Goal: Transaction & Acquisition: Purchase product/service

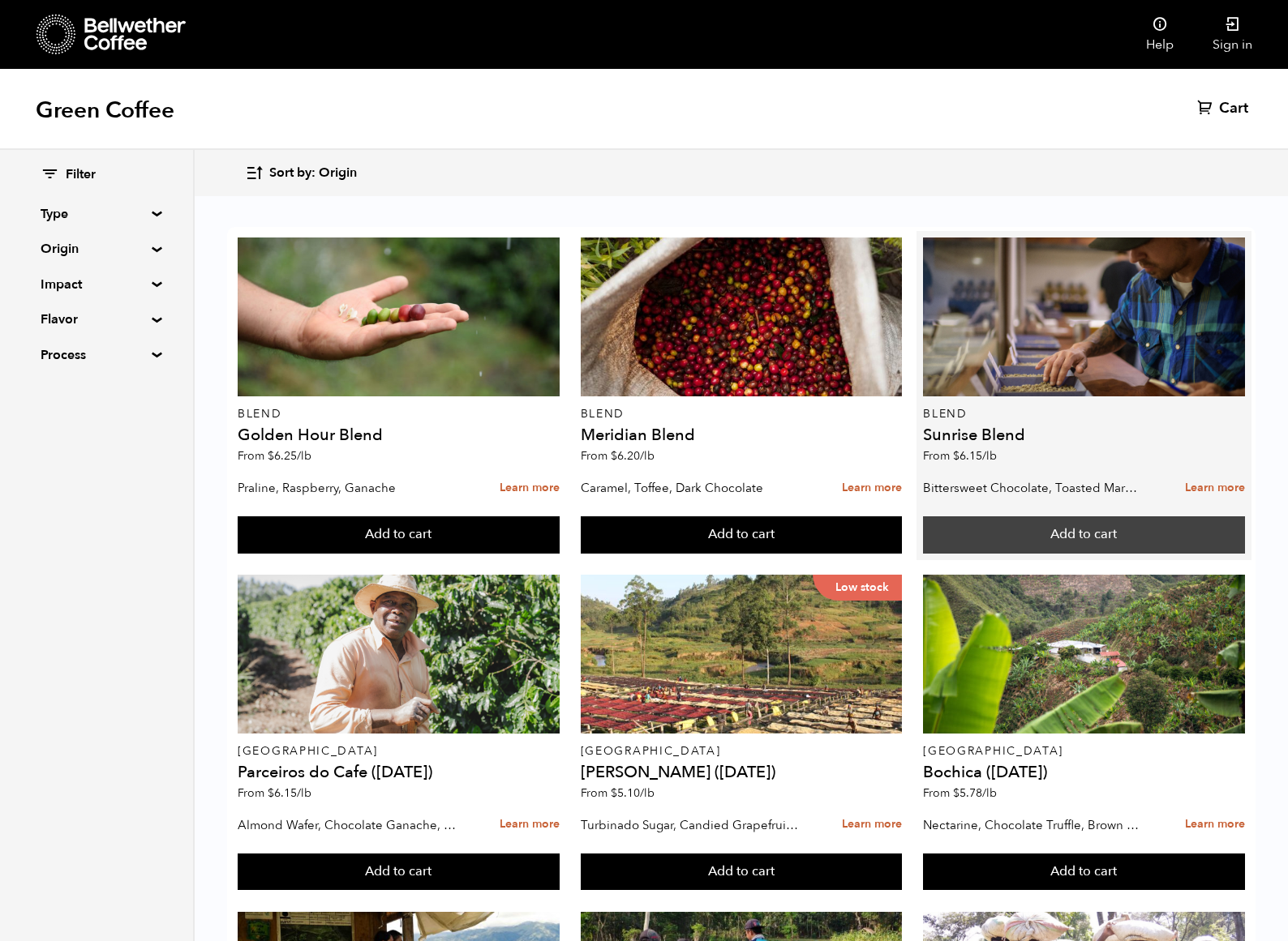
click at [1131, 533] on button "Add to cart" at bounding box center [1084, 535] width 321 height 37
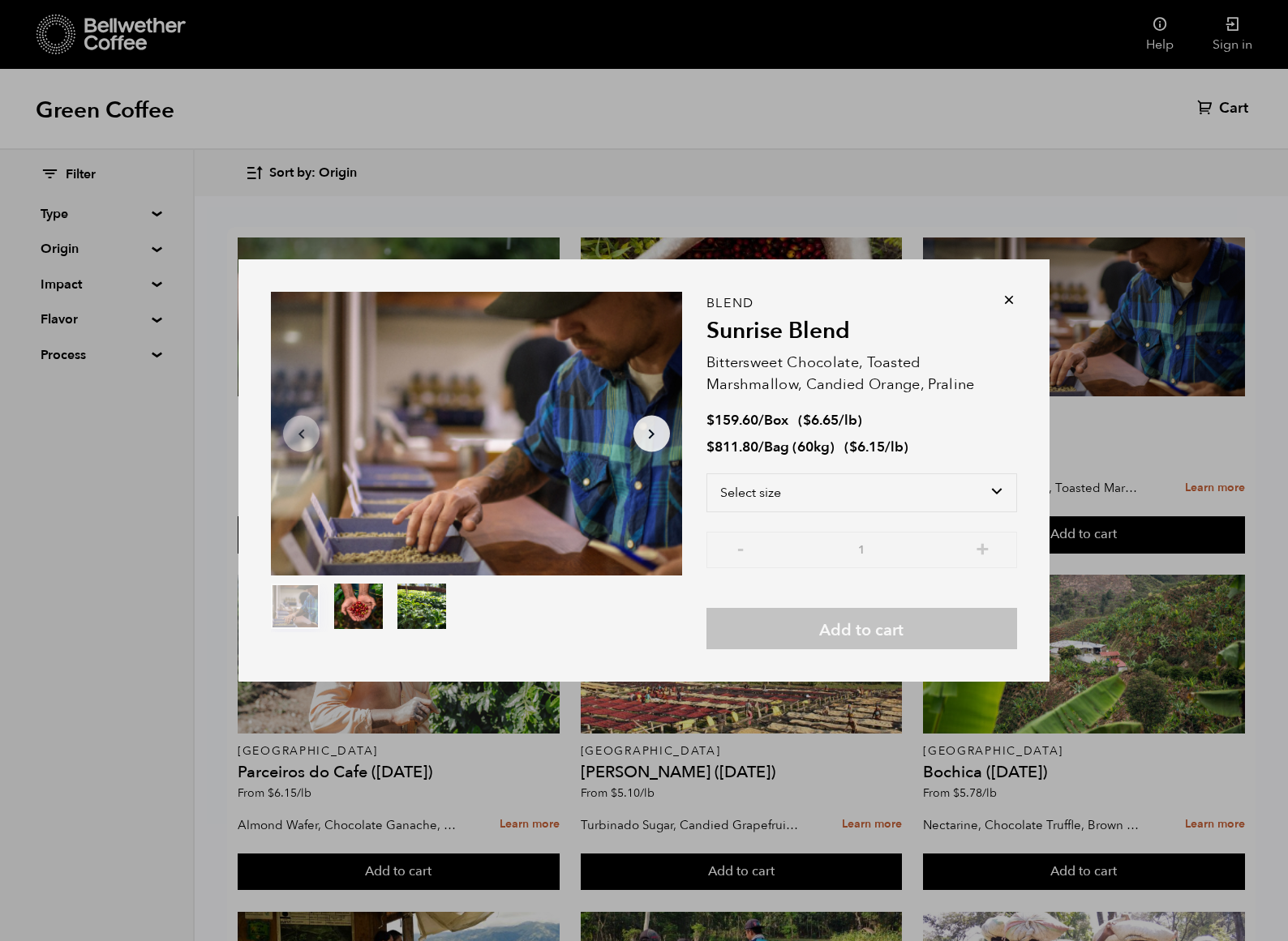
click at [1007, 298] on icon at bounding box center [1009, 299] width 16 height 16
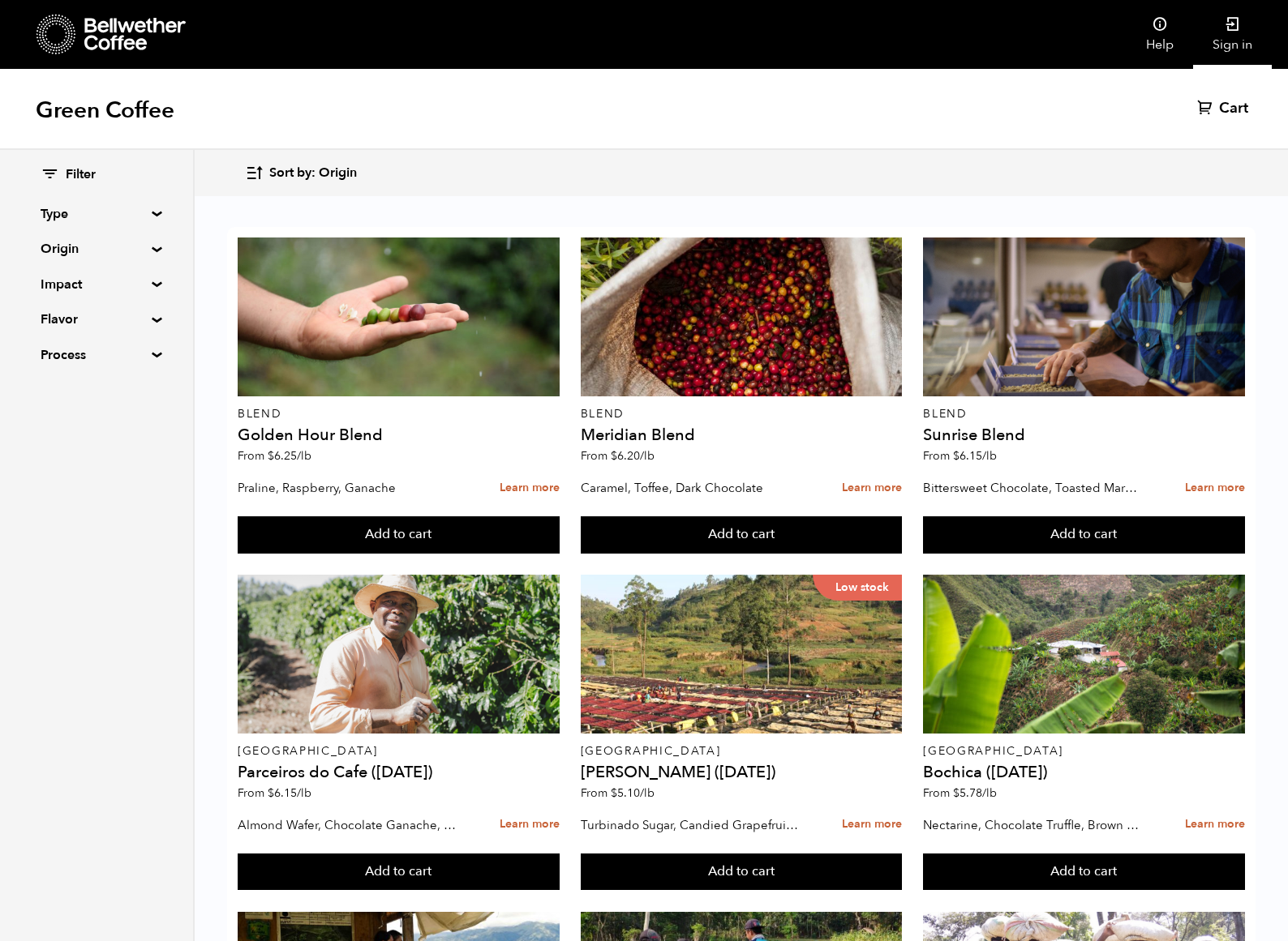
click at [1231, 40] on link "Sign in" at bounding box center [1232, 34] width 79 height 69
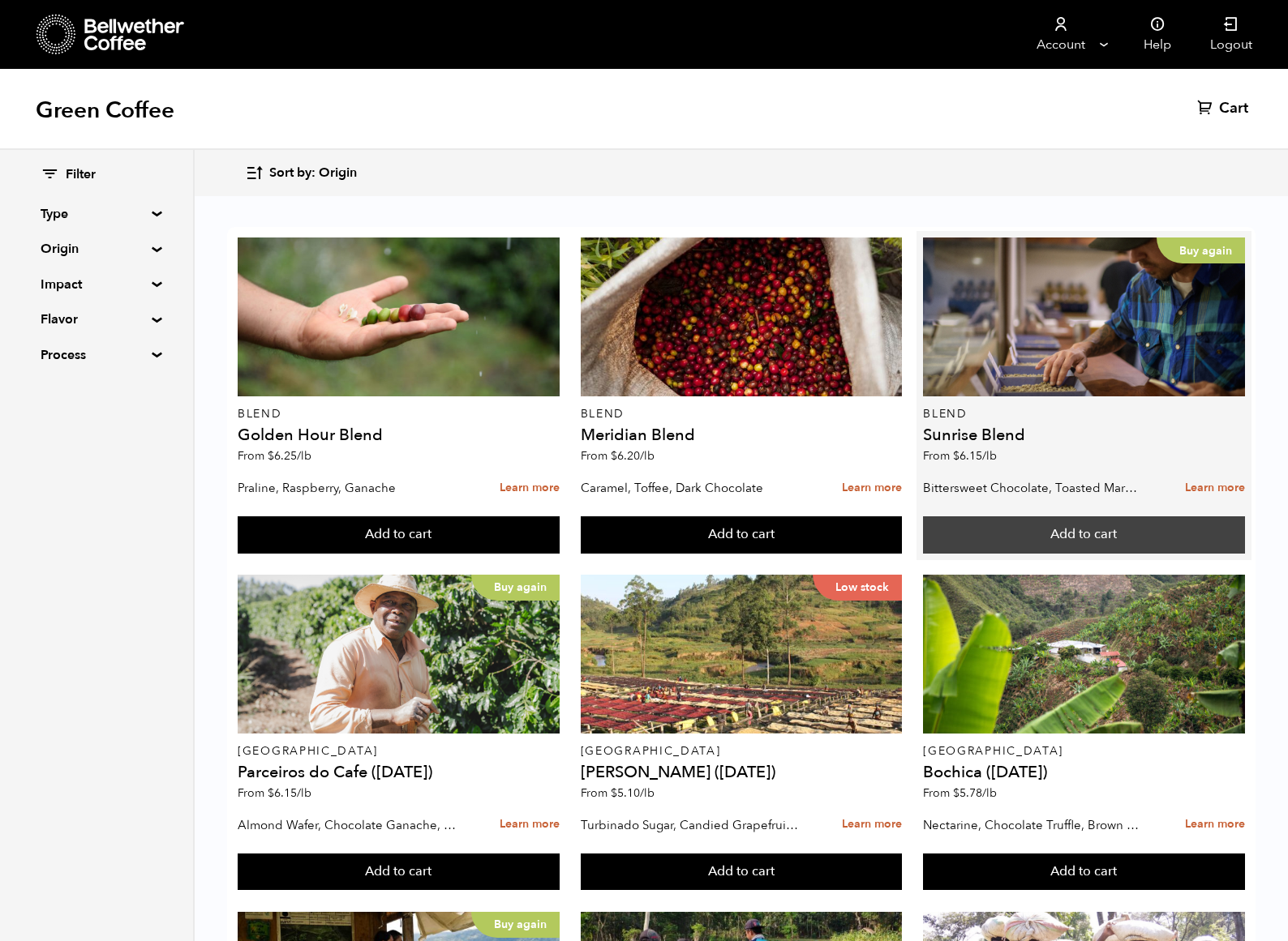
click at [998, 525] on button "Add to cart" at bounding box center [1084, 535] width 321 height 37
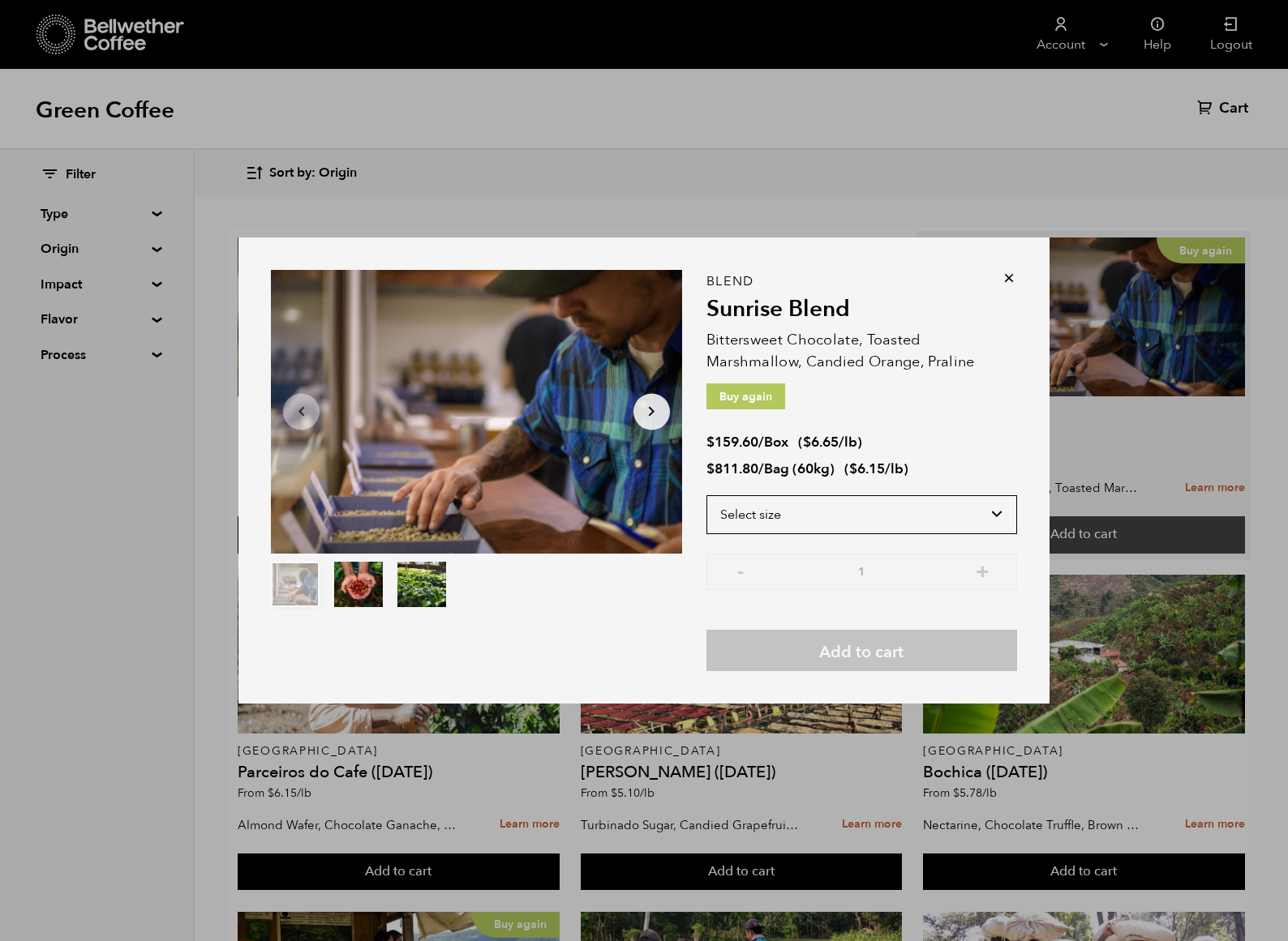
click at [998, 525] on select "Select size Bag (60kg) (132 lbs) Box (24 lbs)" at bounding box center [861, 515] width 310 height 39
select select "box"
click at [707, 495] on select "Select size Bag (60kg) (132 lbs) Box (24 lbs)" at bounding box center [861, 515] width 310 height 39
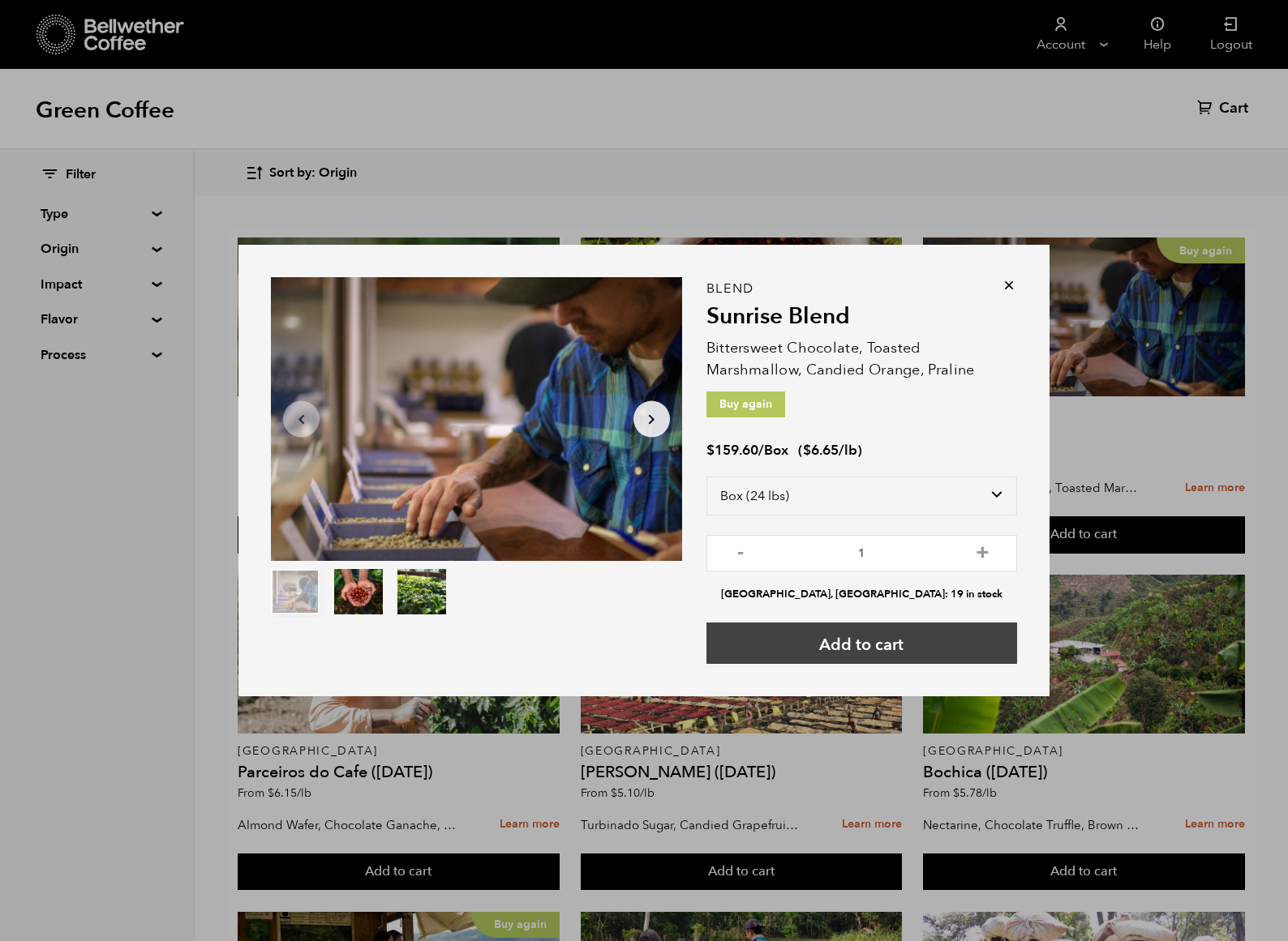
click at [951, 642] on button "Add to cart" at bounding box center [861, 642] width 310 height 41
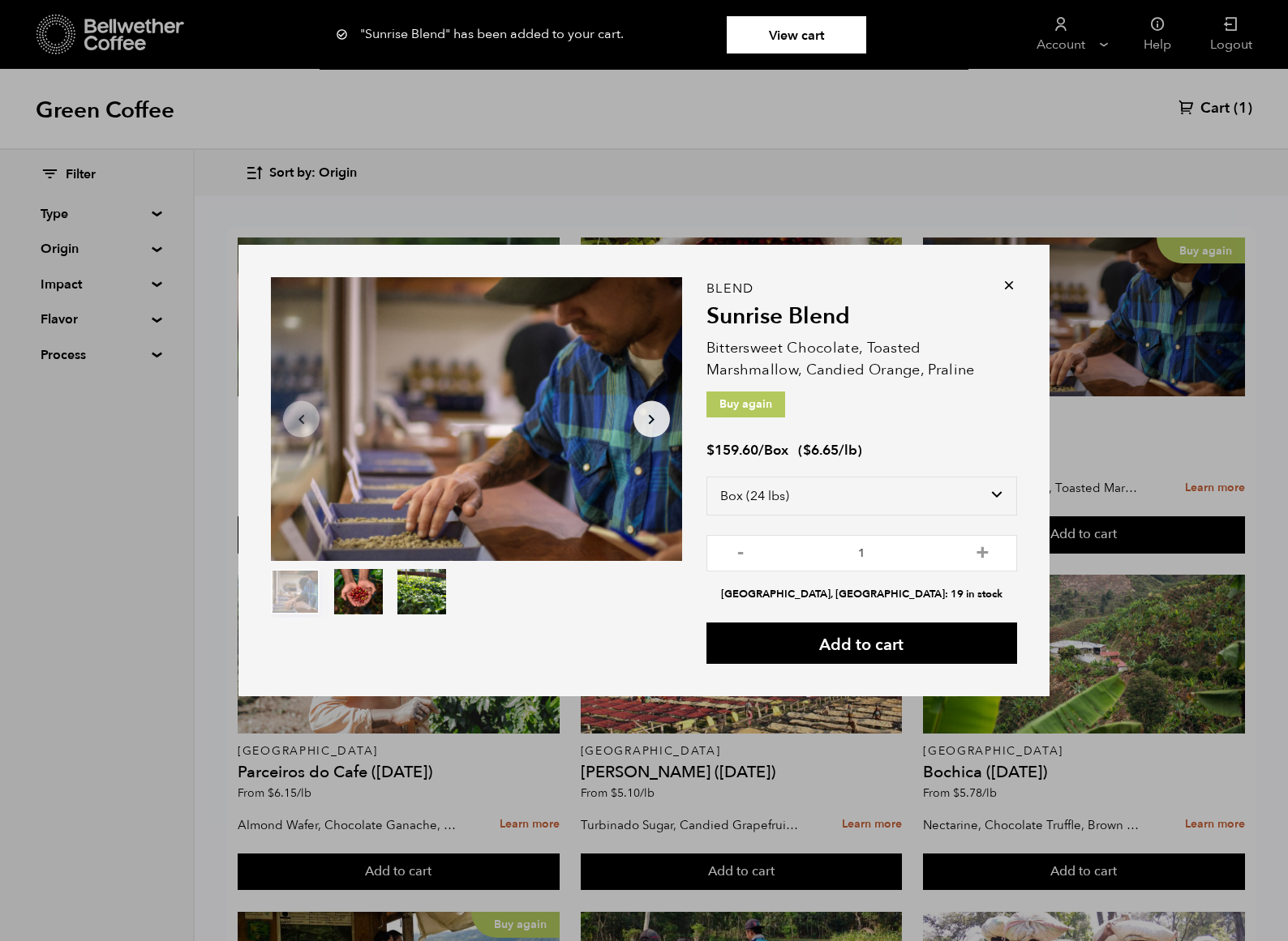
click at [1009, 281] on icon at bounding box center [1009, 285] width 16 height 16
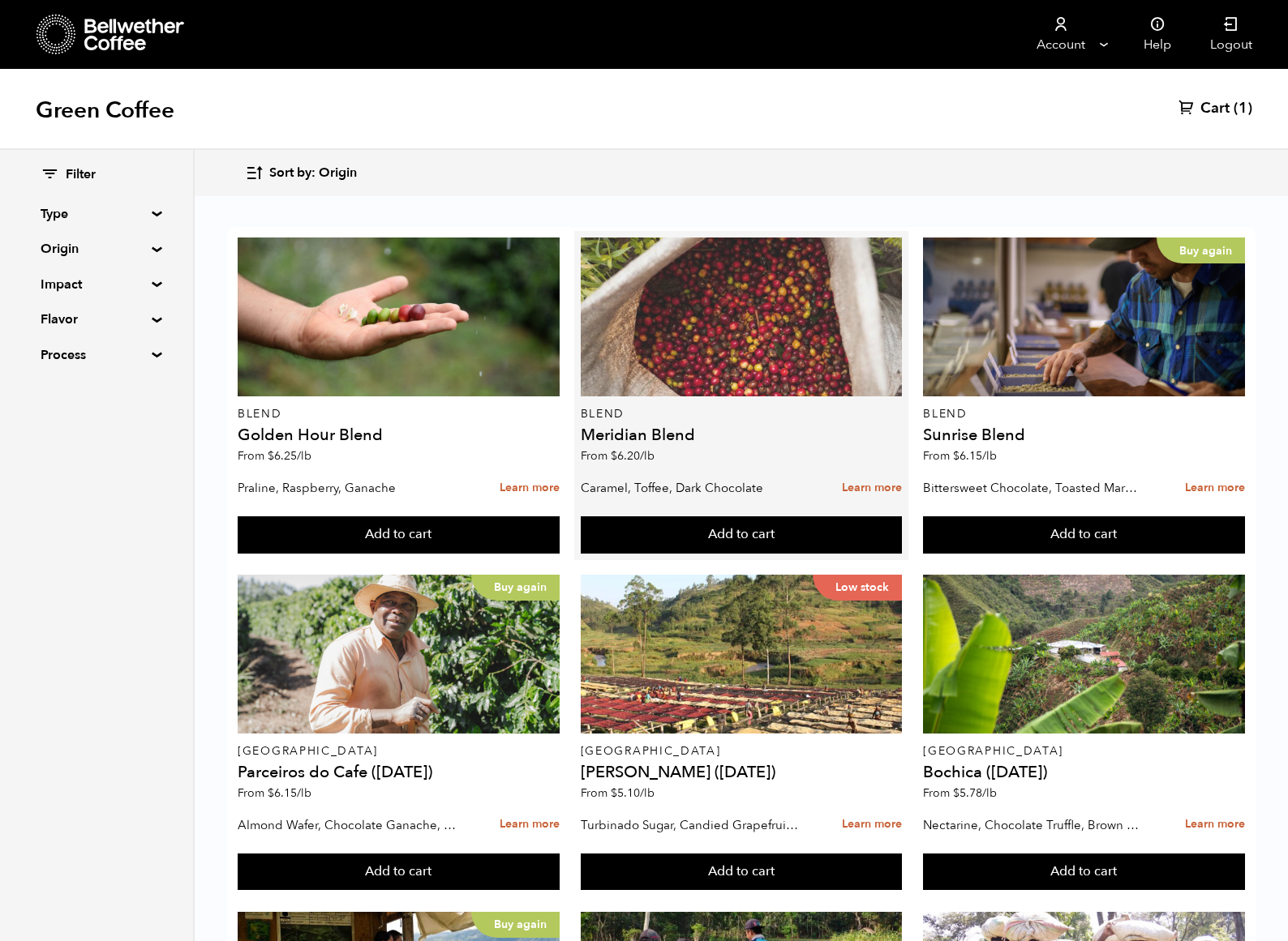
scroll to position [868, 0]
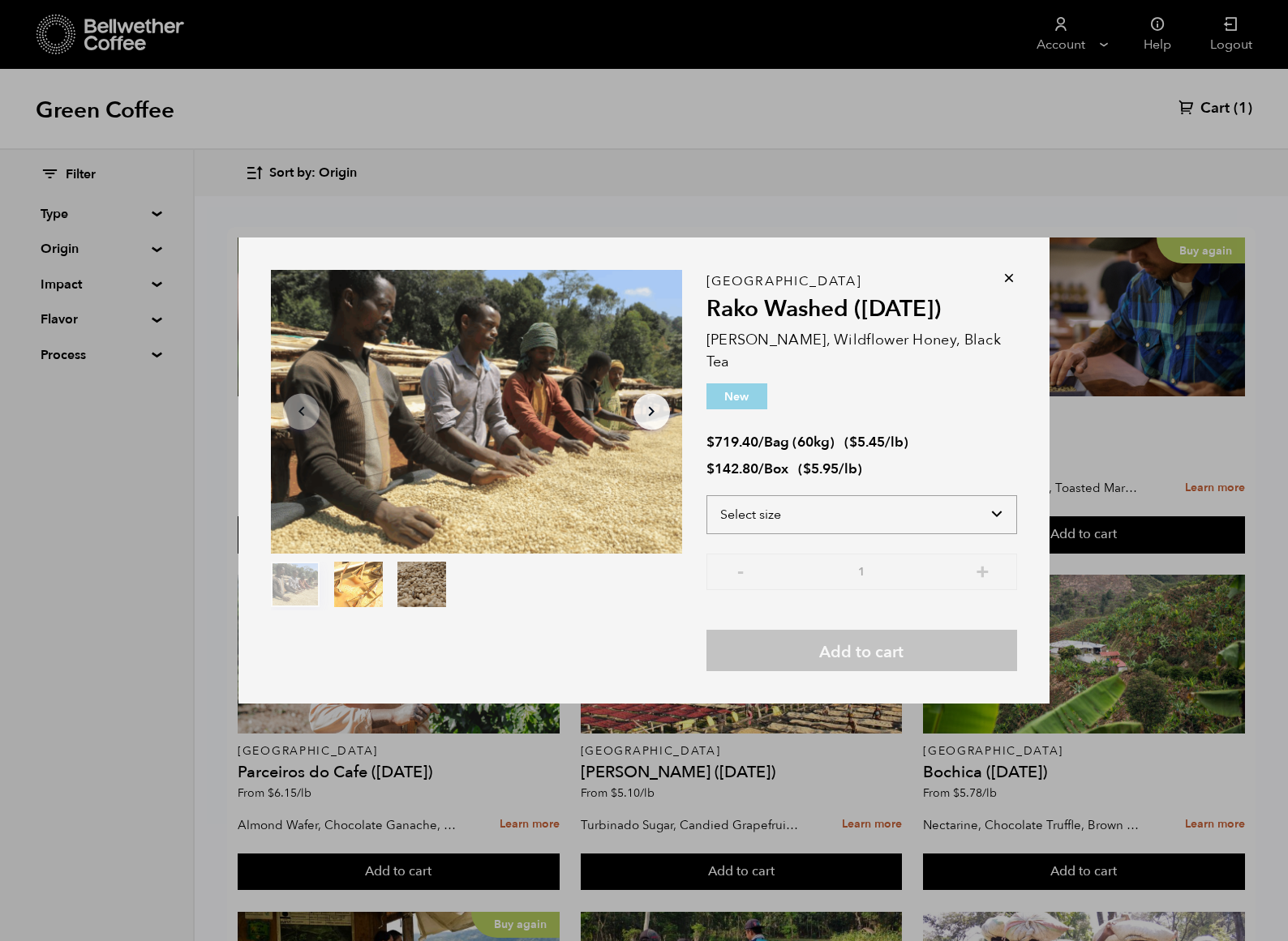
click at [768, 516] on select "Select size Bag (60kg) (132 lbs) Box (24 lbs)" at bounding box center [861, 515] width 310 height 39
select select "box"
click at [707, 495] on select "Select size Bag (60kg) (132 lbs) Box (24 lbs)" at bounding box center [861, 515] width 310 height 39
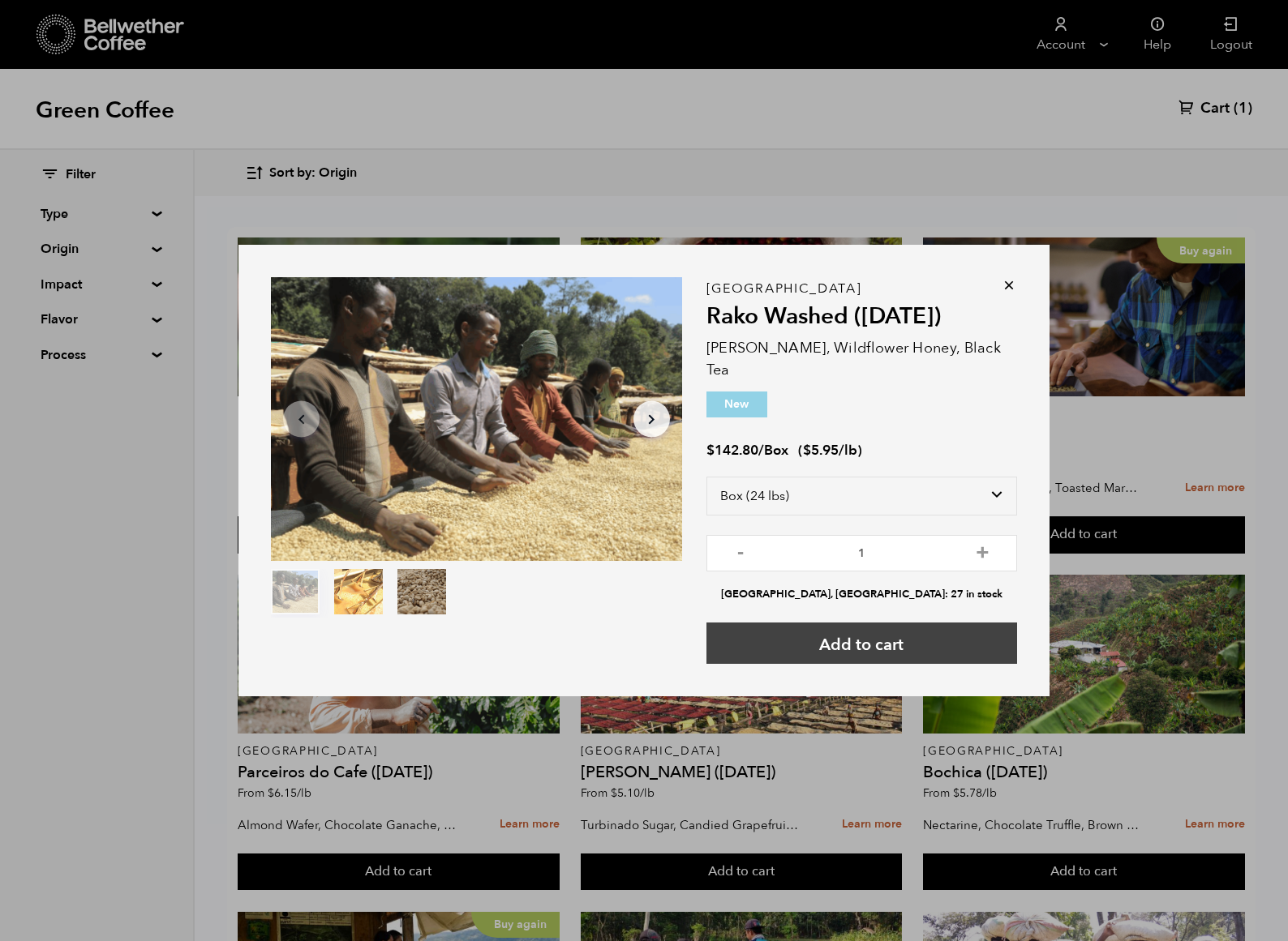
click at [799, 644] on button "Add to cart" at bounding box center [861, 642] width 310 height 41
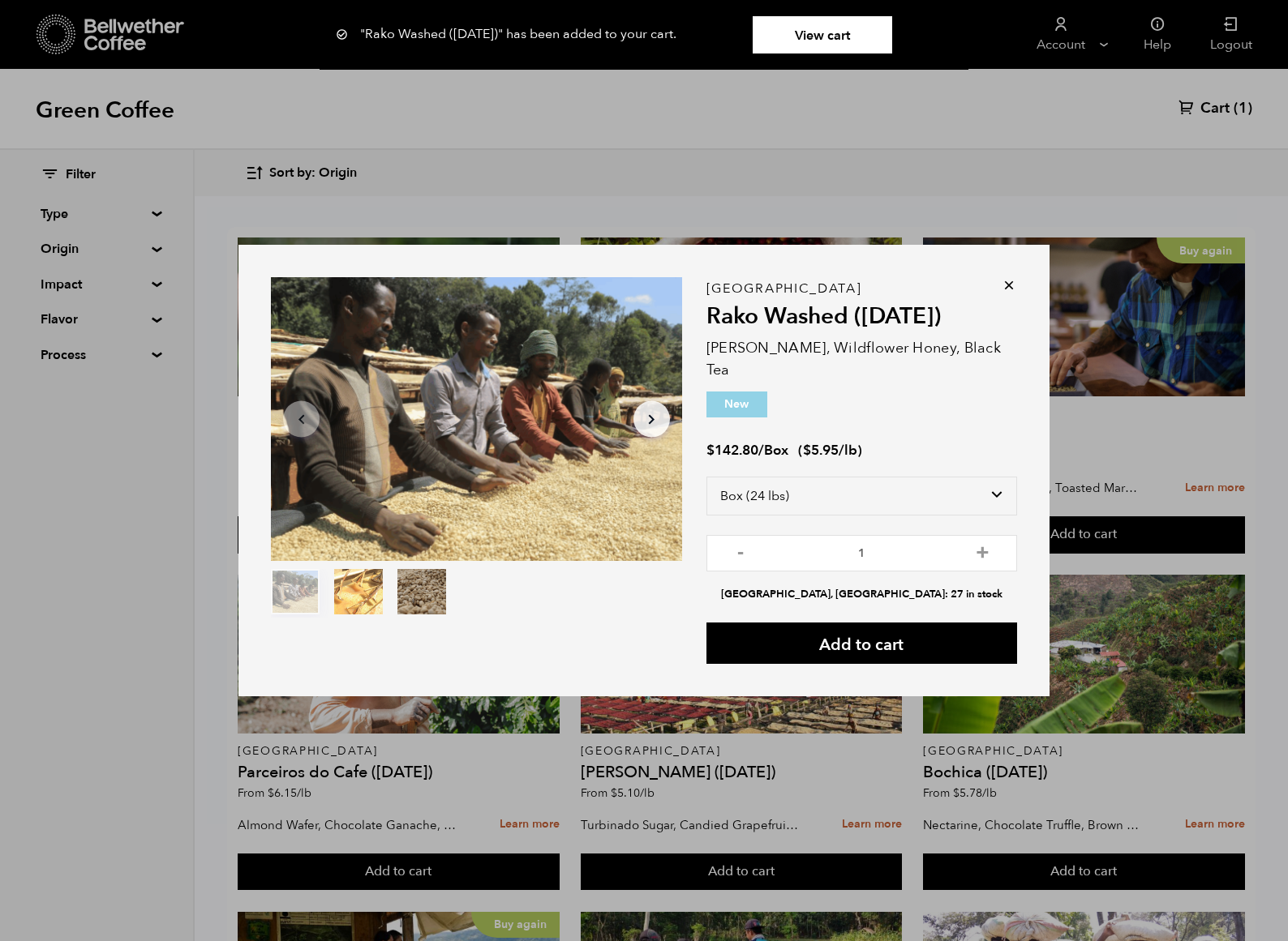
click at [194, 432] on div "Item 1 of 3 Arrow Left Arrow Right item 0 item 1 item 2 Item 1 of 3 "Rako Washe…" at bounding box center [644, 470] width 1288 height 941
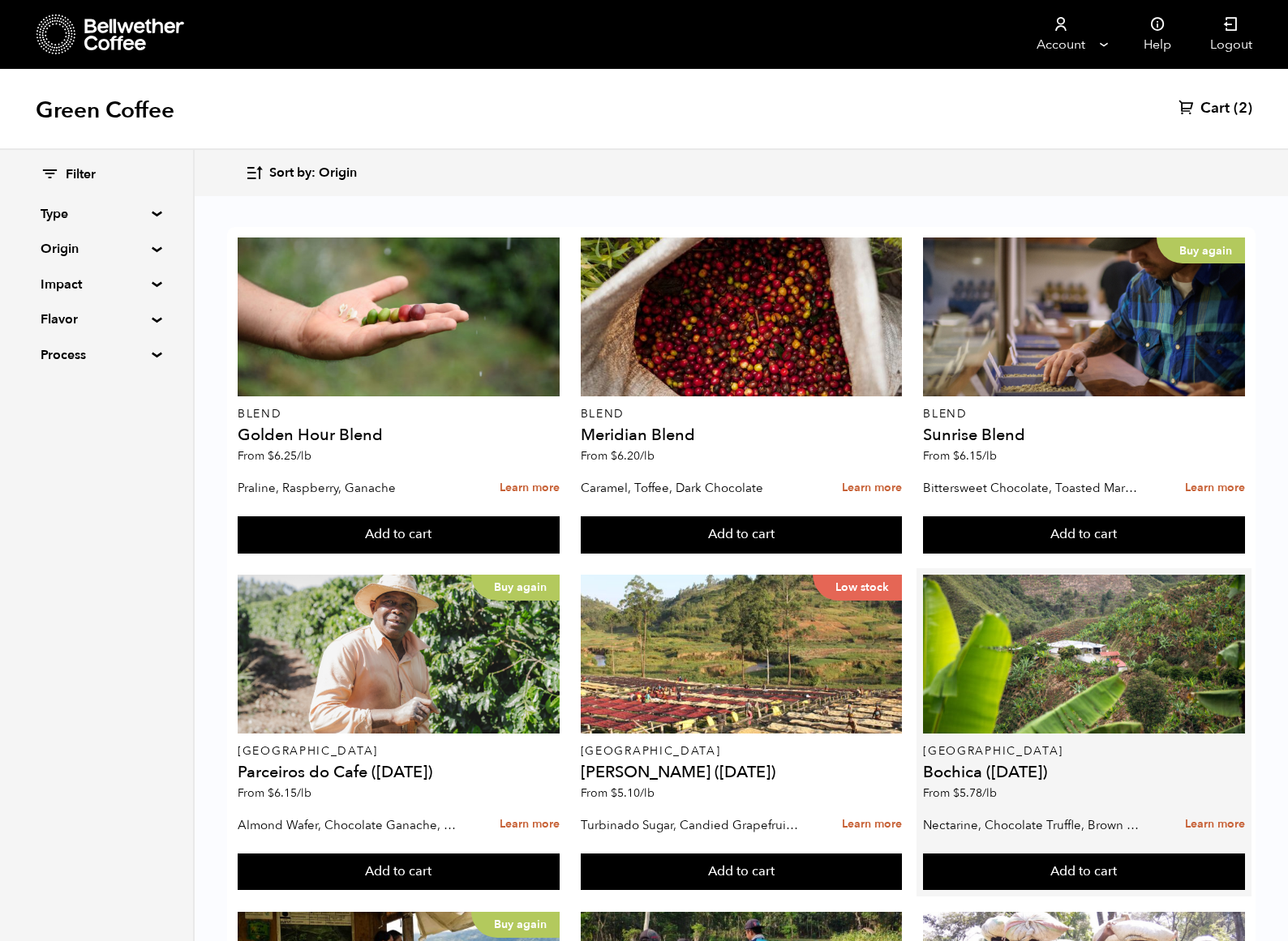
scroll to position [296, 0]
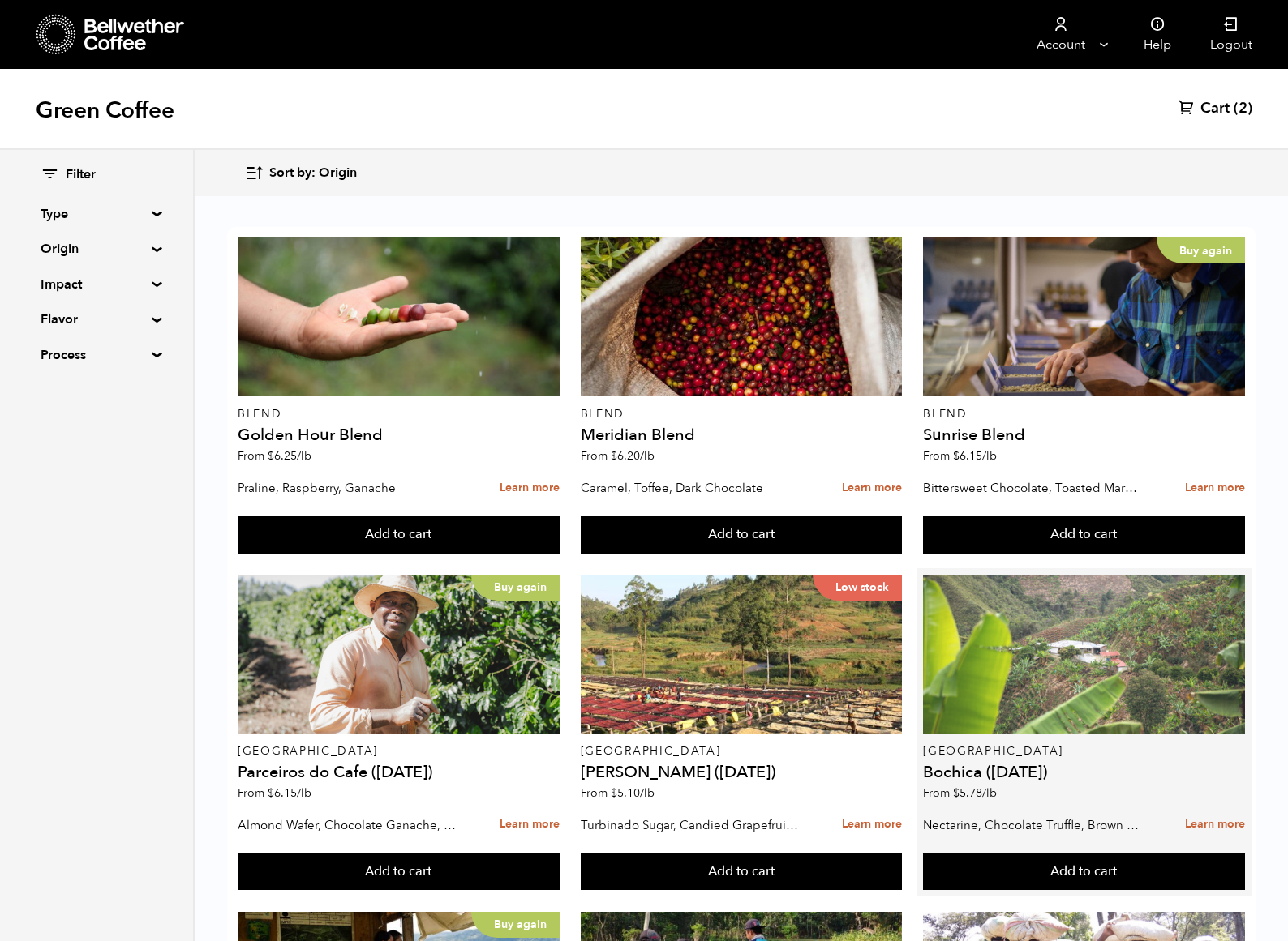
click at [1026, 574] on div at bounding box center [1084, 653] width 321 height 159
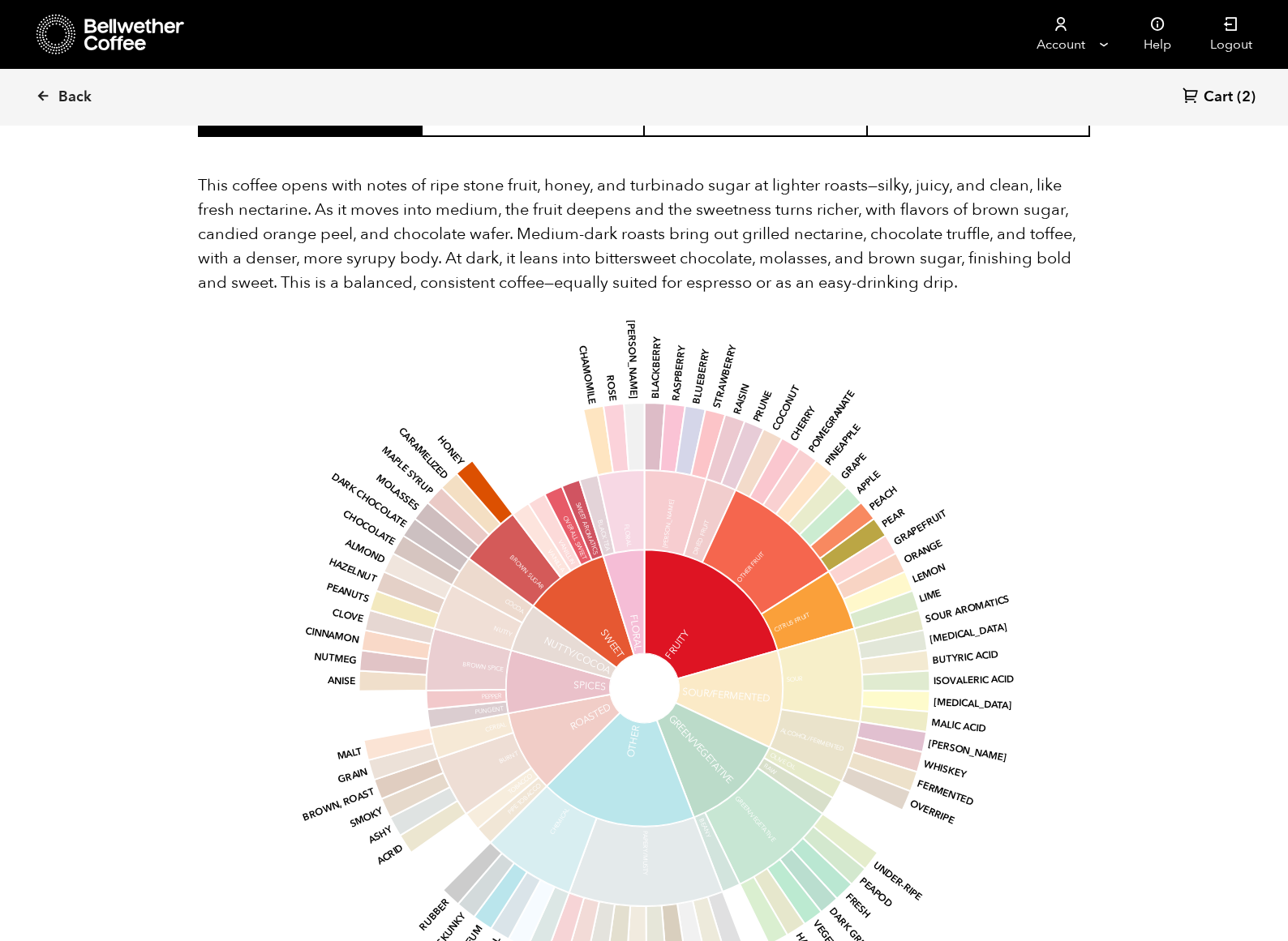
scroll to position [938, 0]
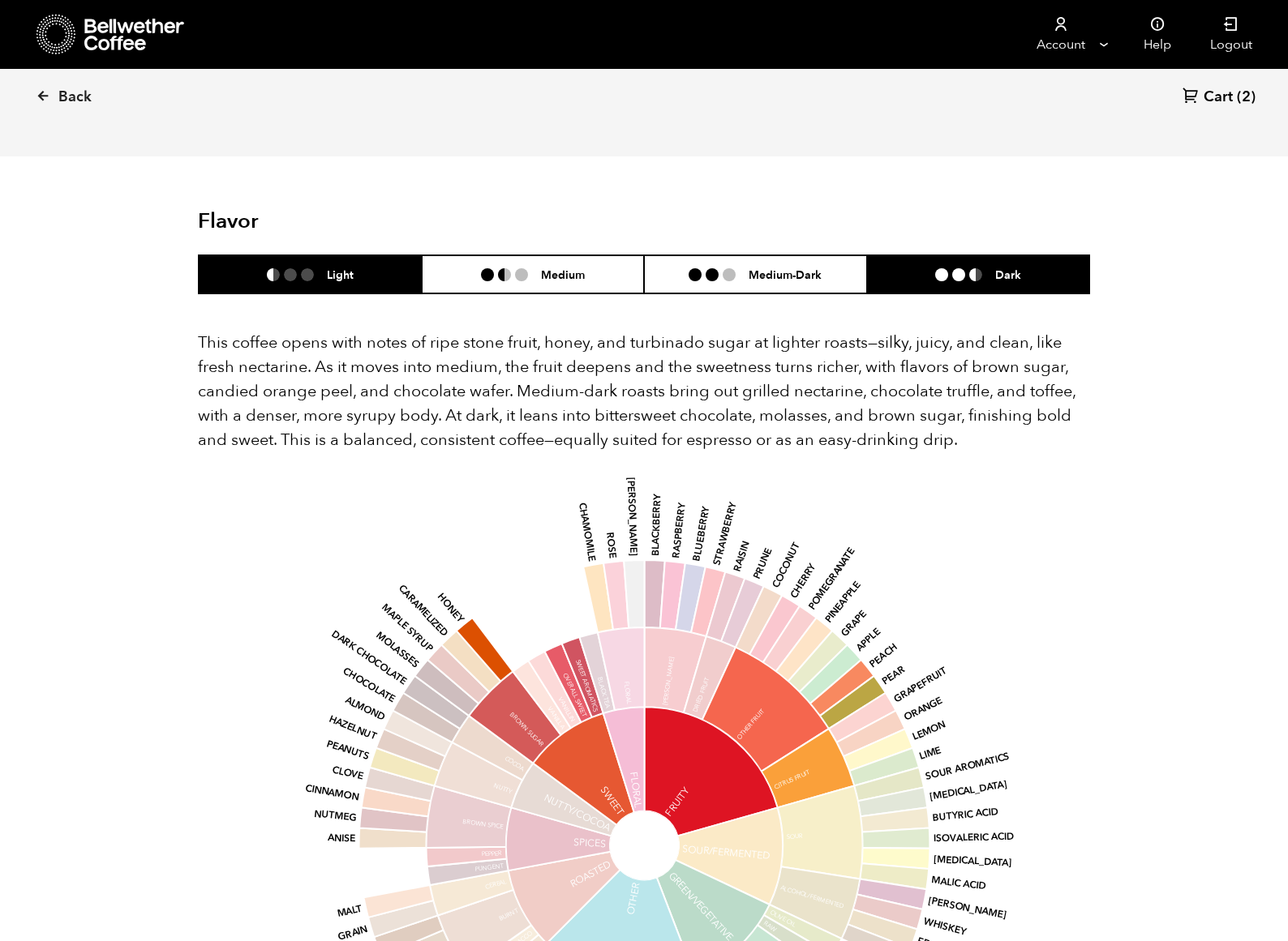
click at [930, 256] on li "Dark" at bounding box center [978, 274] width 223 height 38
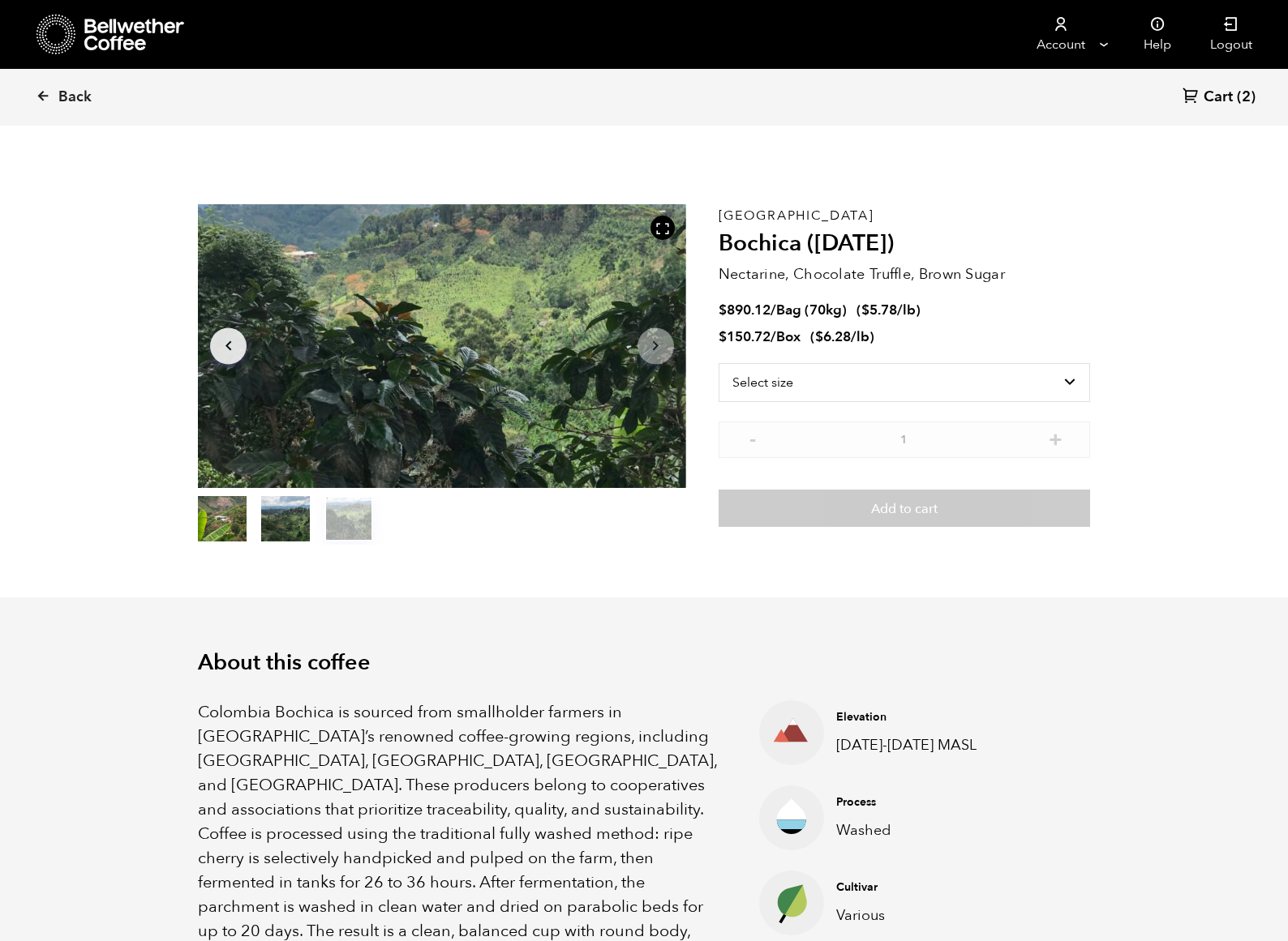
scroll to position [0, 0]
click at [843, 383] on select "Select size Bag (70kg) (154 lbs) Box (24 lbs)" at bounding box center [904, 383] width 371 height 39
click at [718, 364] on select "Select size Bag (70kg) (154 lbs) Box (24 lbs)" at bounding box center [904, 383] width 371 height 39
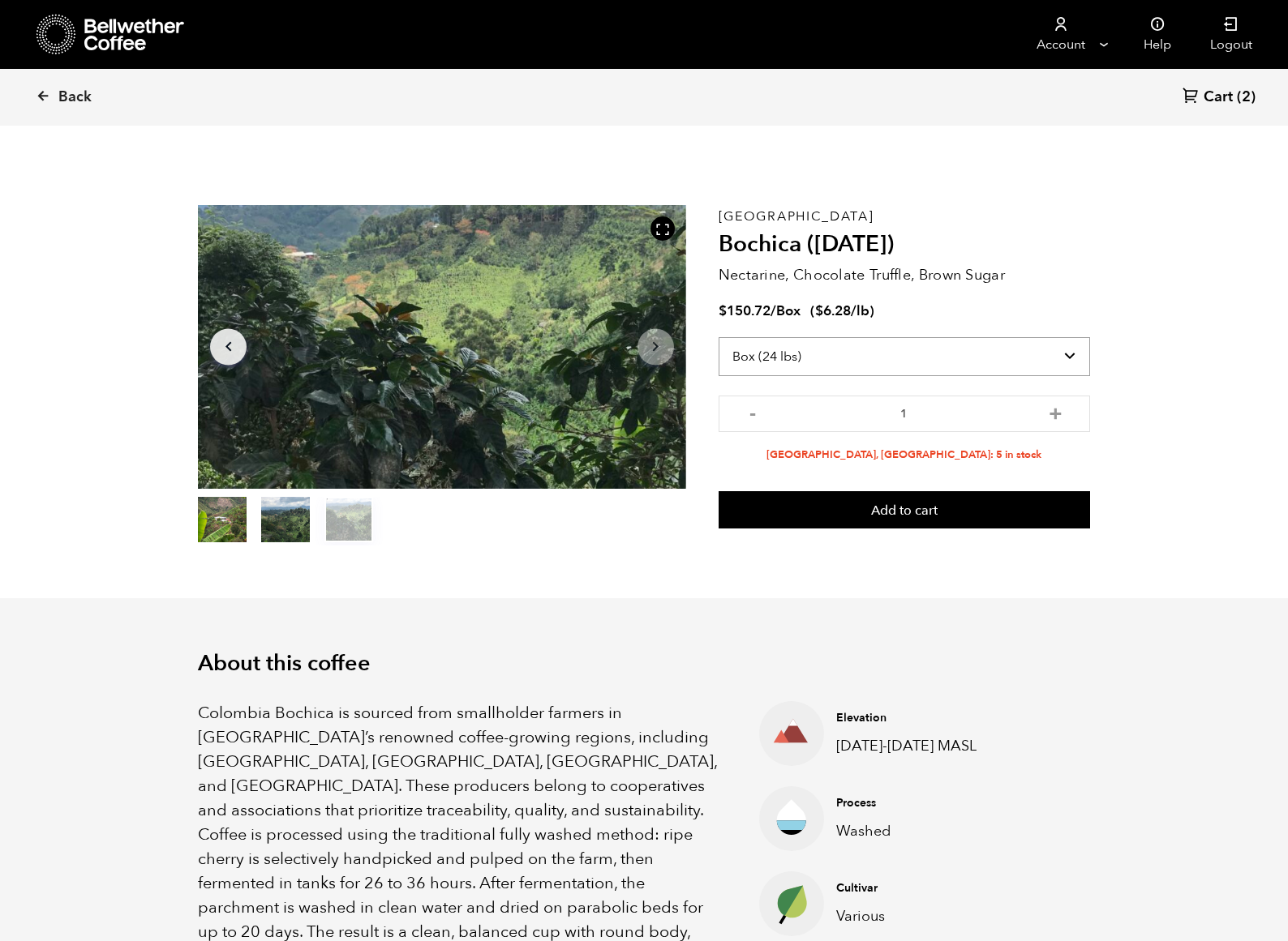
click at [805, 360] on select "Select size Bag (70kg) (154 lbs) Box (24 lbs)" at bounding box center [904, 357] width 371 height 39
select select "bag"
click at [718, 337] on select "Select size Bag (70kg) (154 lbs) Box (24 lbs)" at bounding box center [904, 357] width 371 height 39
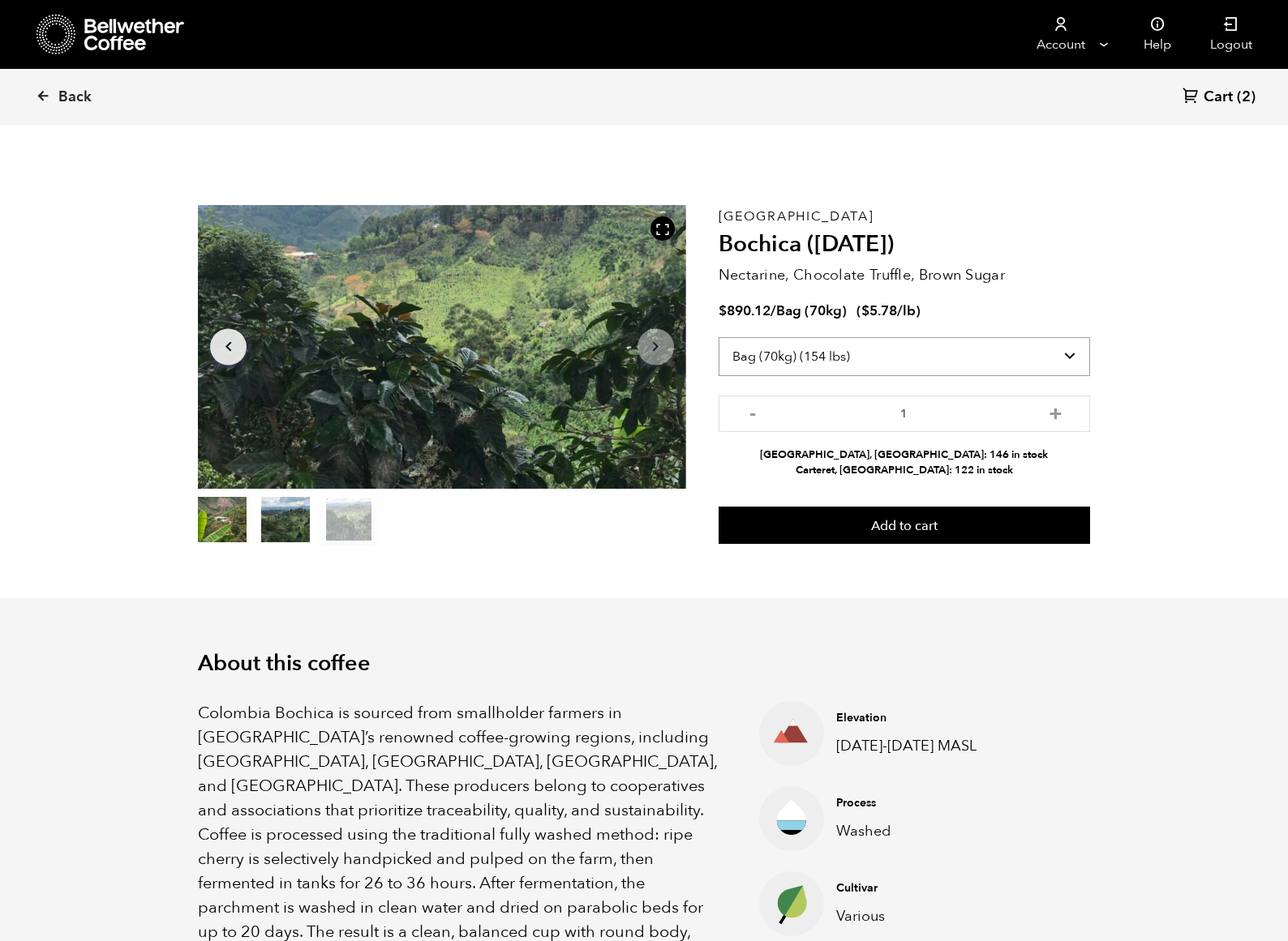
click at [803, 356] on select "Select size Bag (70kg) (154 lbs) Box (24 lbs)" at bounding box center [904, 357] width 371 height 39
click at [68, 90] on span "Back" at bounding box center [75, 97] width 34 height 19
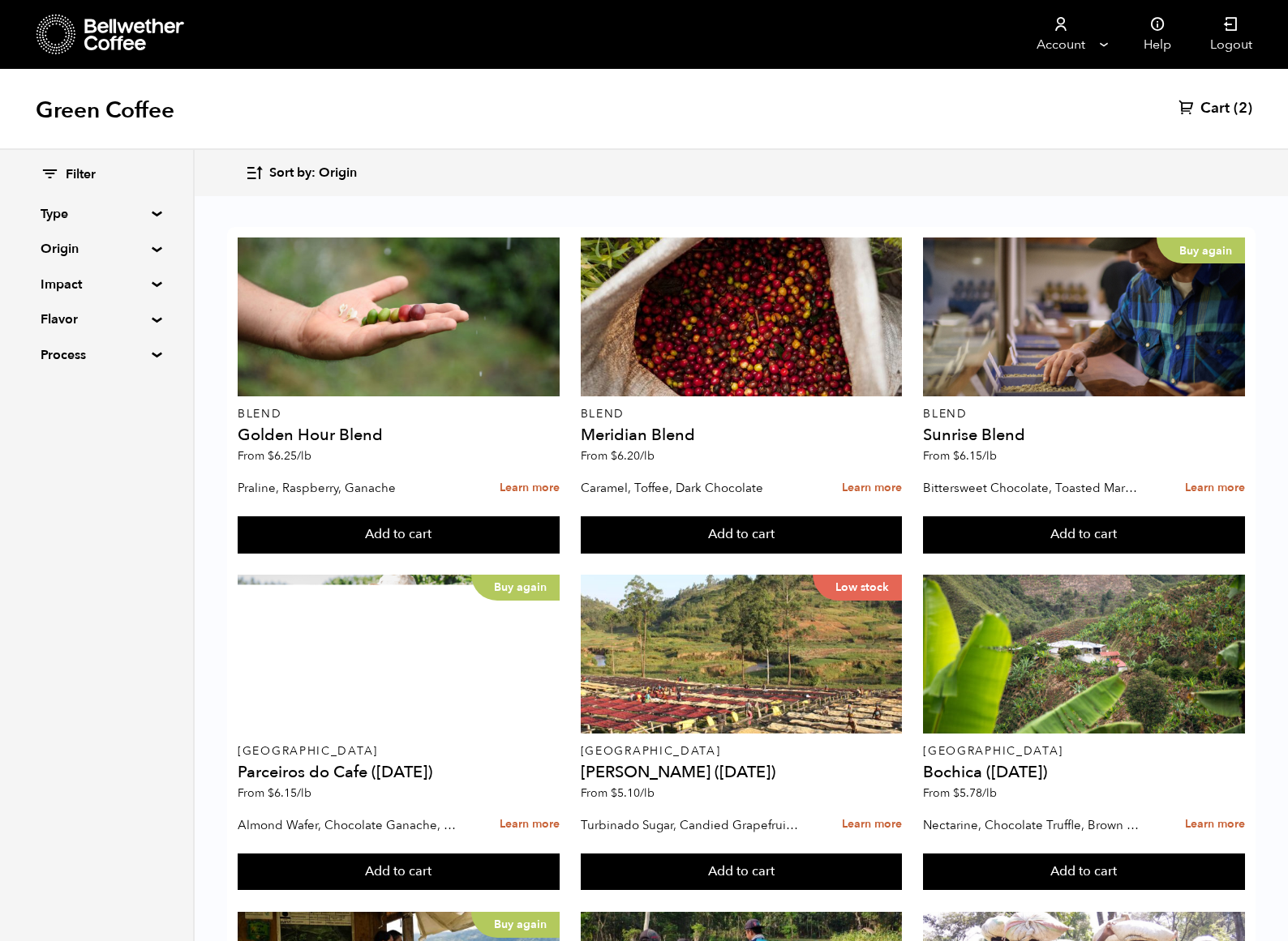
scroll to position [275, 0]
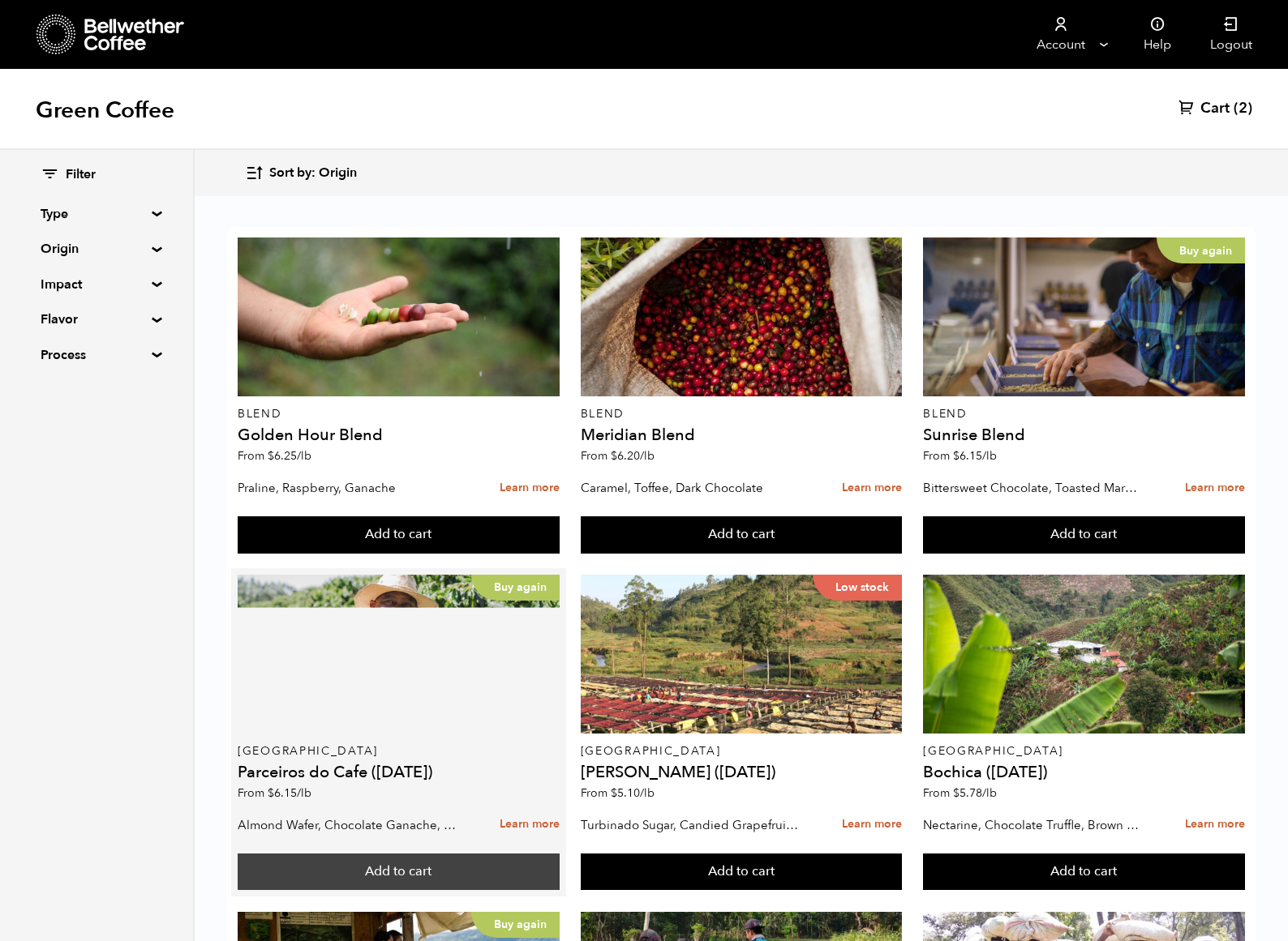
click at [381, 854] on button "Add to cart" at bounding box center [398, 872] width 321 height 37
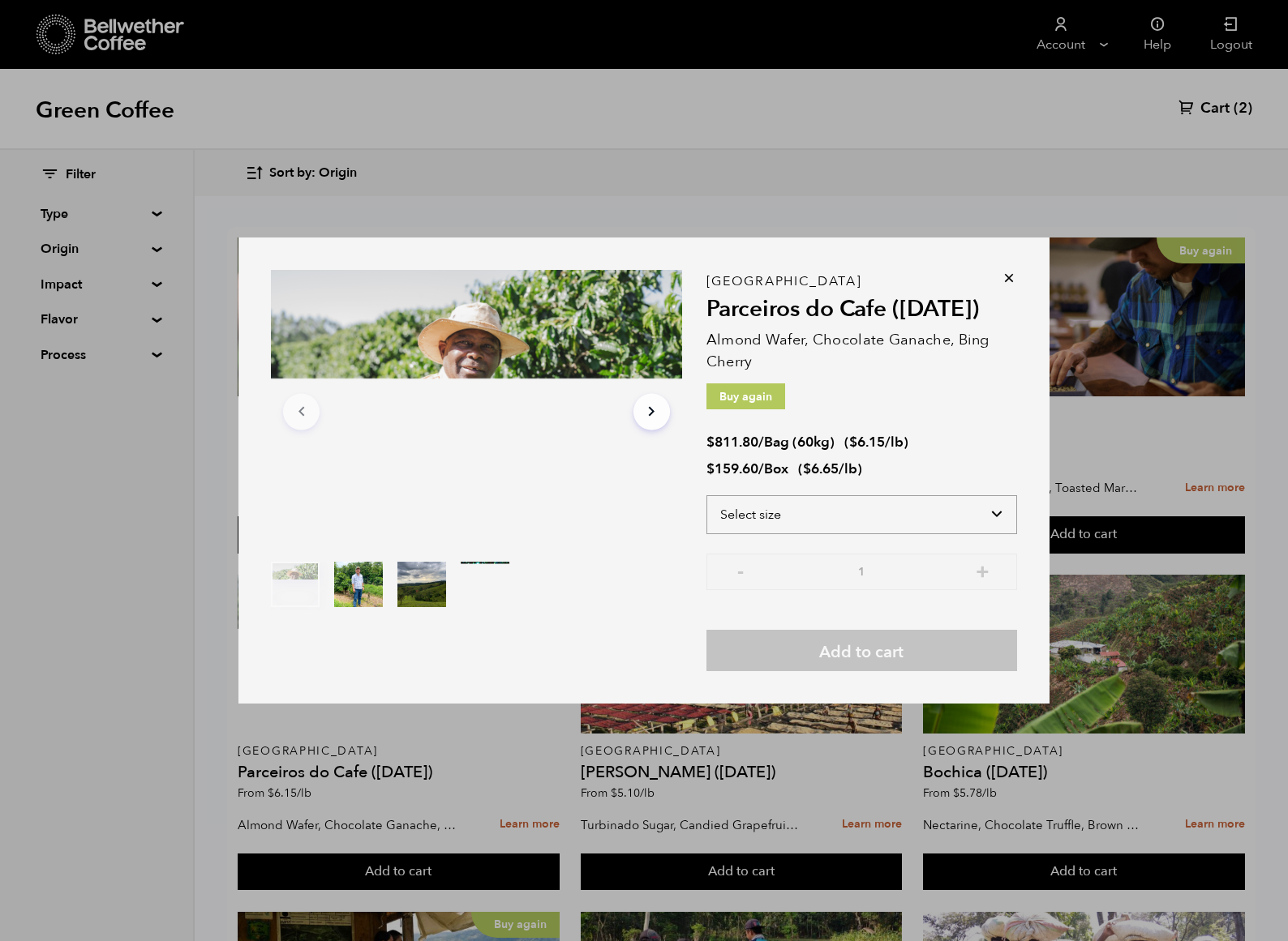
click at [902, 510] on select "Select size Bag (60kg) (132 lbs) Box (24 lbs)" at bounding box center [861, 515] width 310 height 39
select select "box"
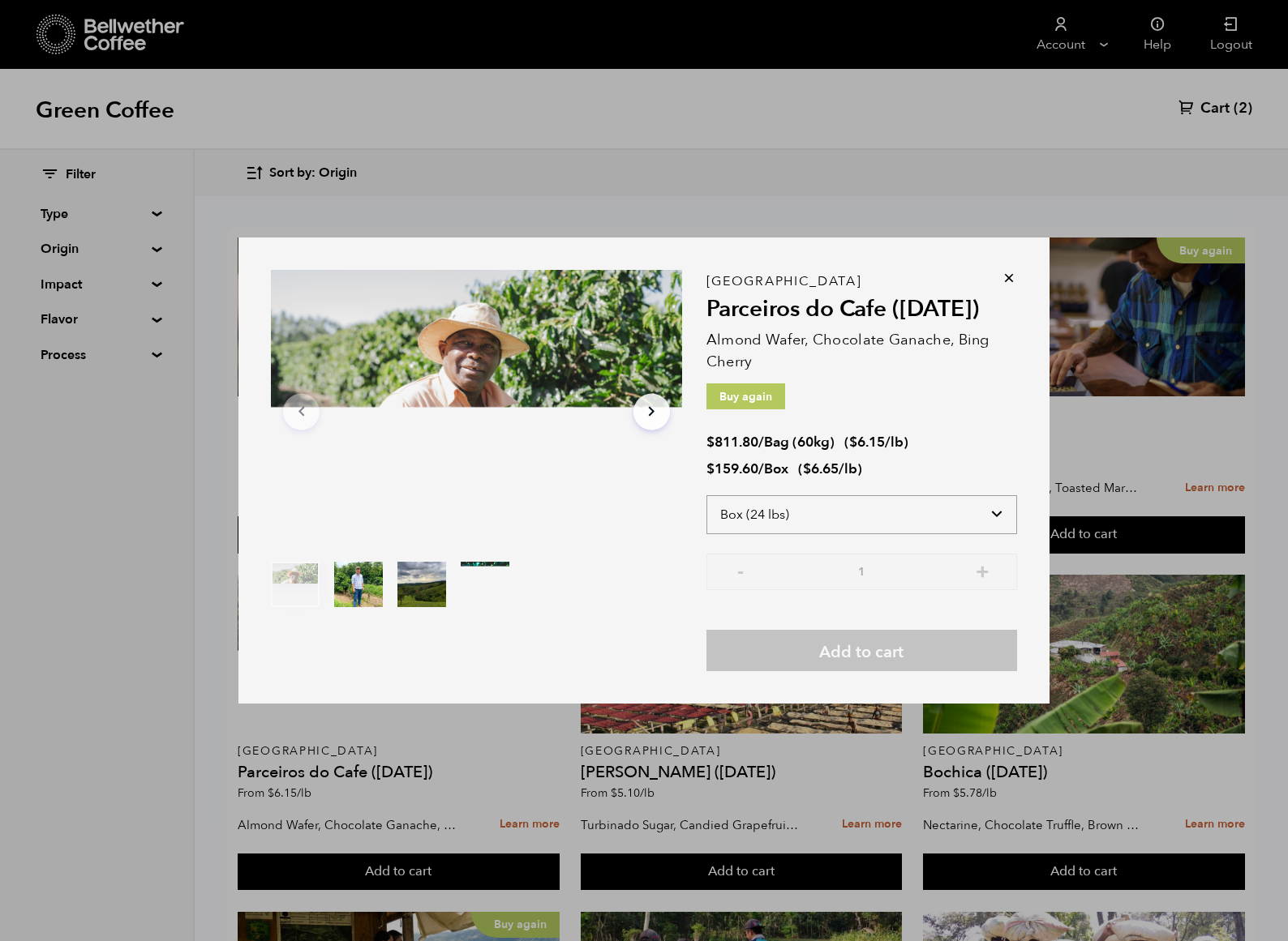
click at [707, 495] on select "Select size Bag (60kg) (132 lbs) Box (24 lbs)" at bounding box center [861, 515] width 310 height 39
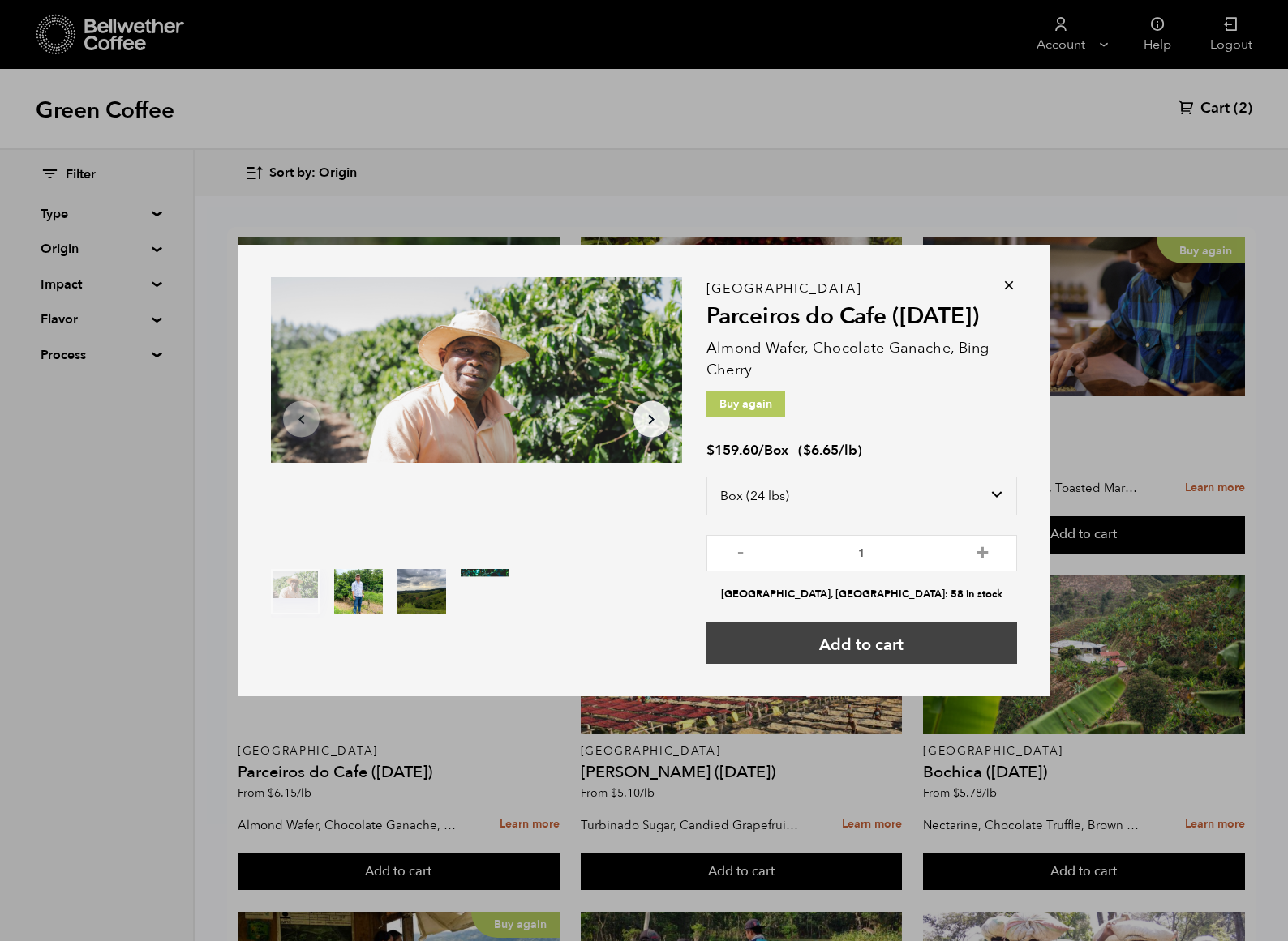
click at [890, 648] on button "Add to cart" at bounding box center [861, 642] width 310 height 41
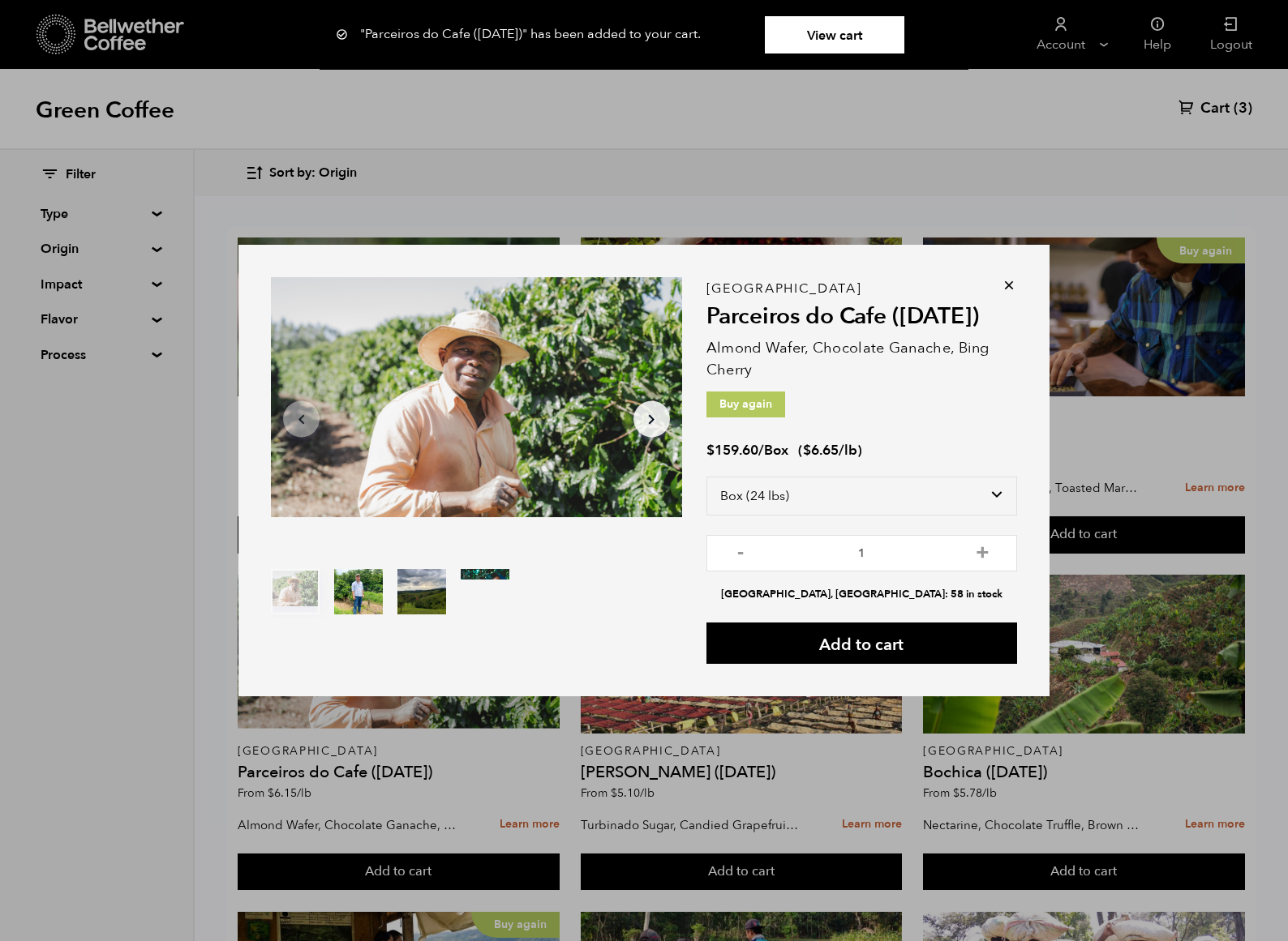
click at [1008, 283] on icon at bounding box center [1009, 285] width 16 height 16
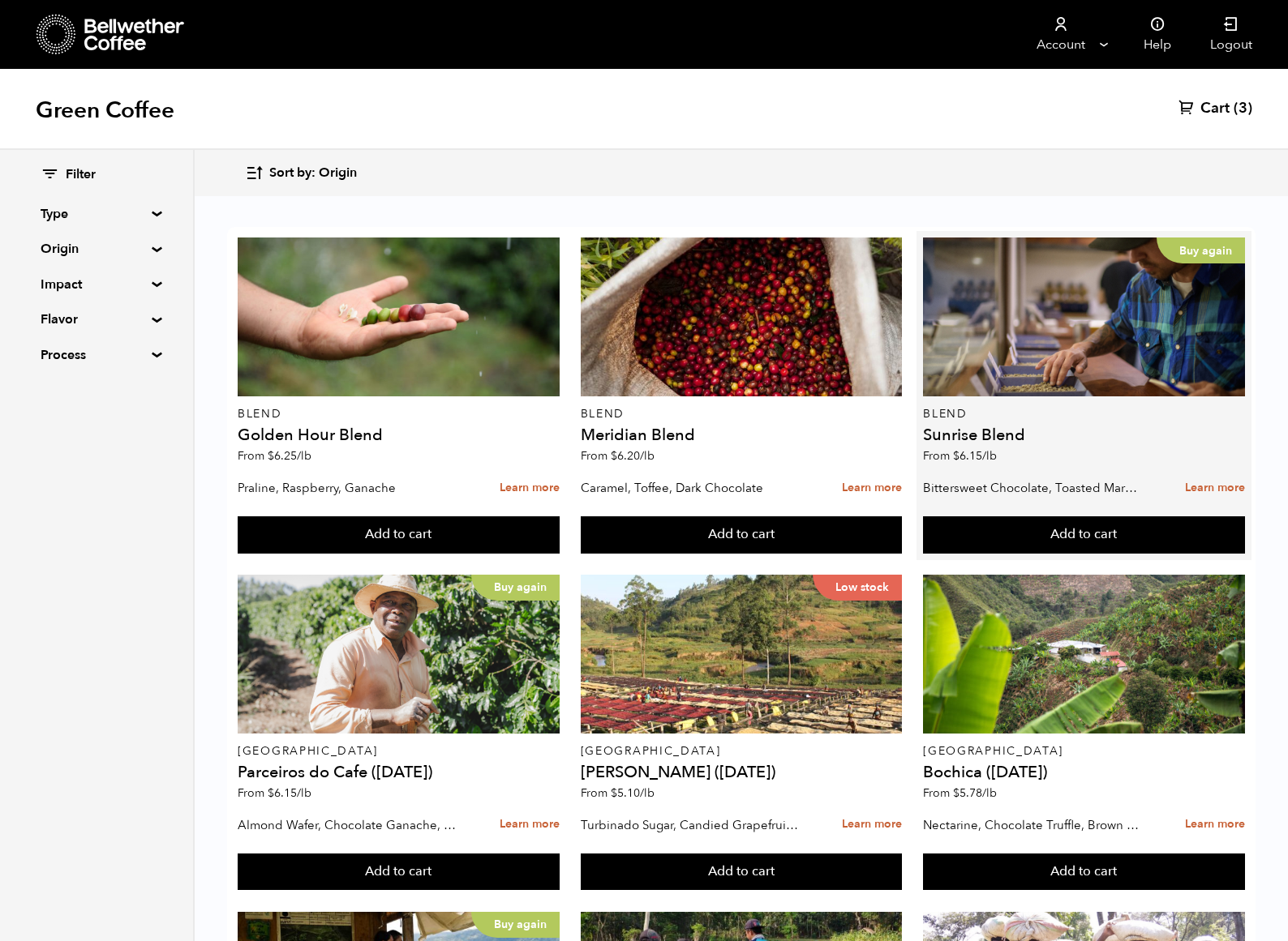
scroll to position [1241, 0]
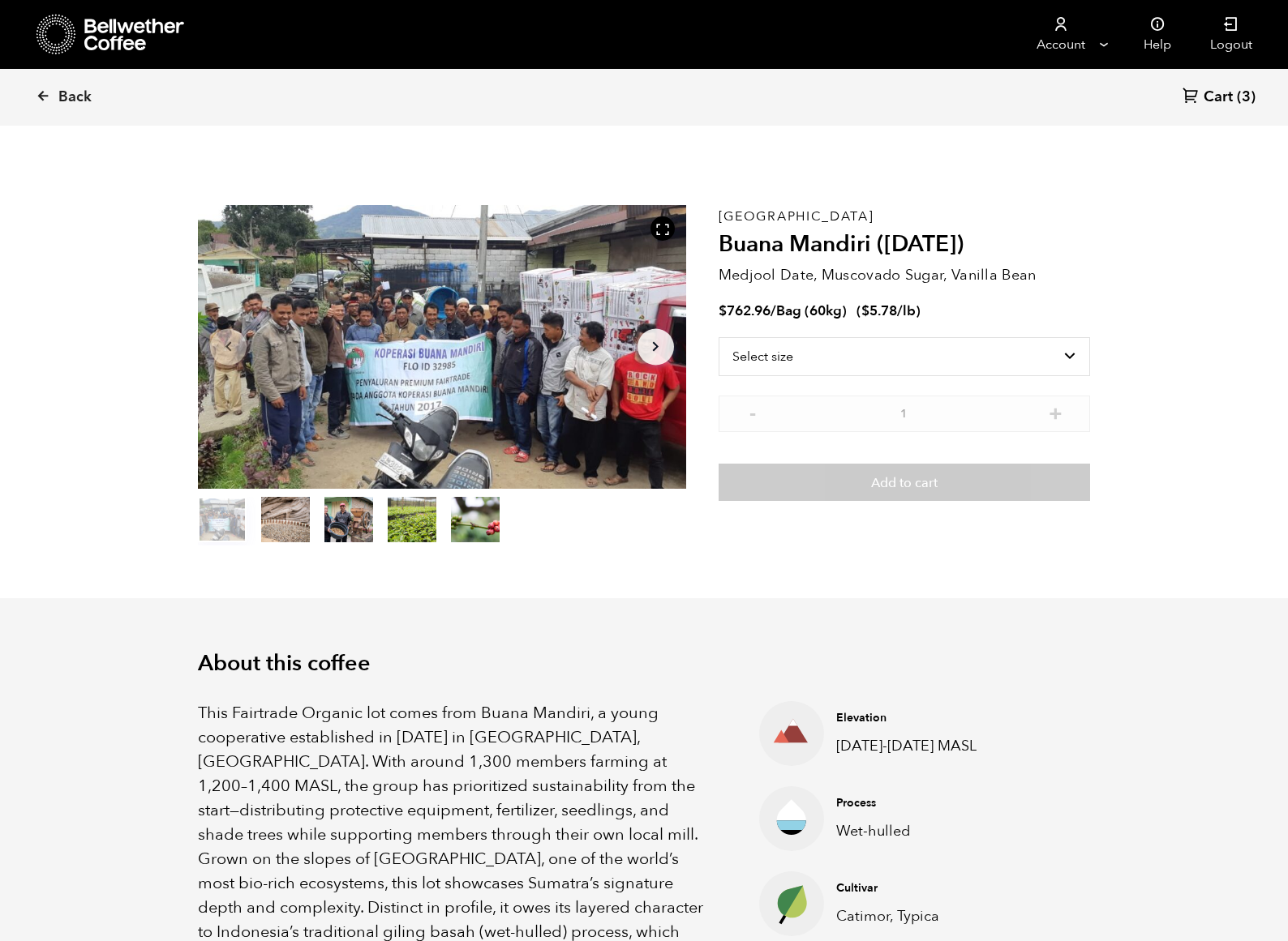
scroll to position [706, 864]
click at [919, 351] on select "Select size Bag (60kg) (132 lbs)" at bounding box center [904, 357] width 371 height 39
click at [45, 87] on link "Back" at bounding box center [86, 98] width 101 height 56
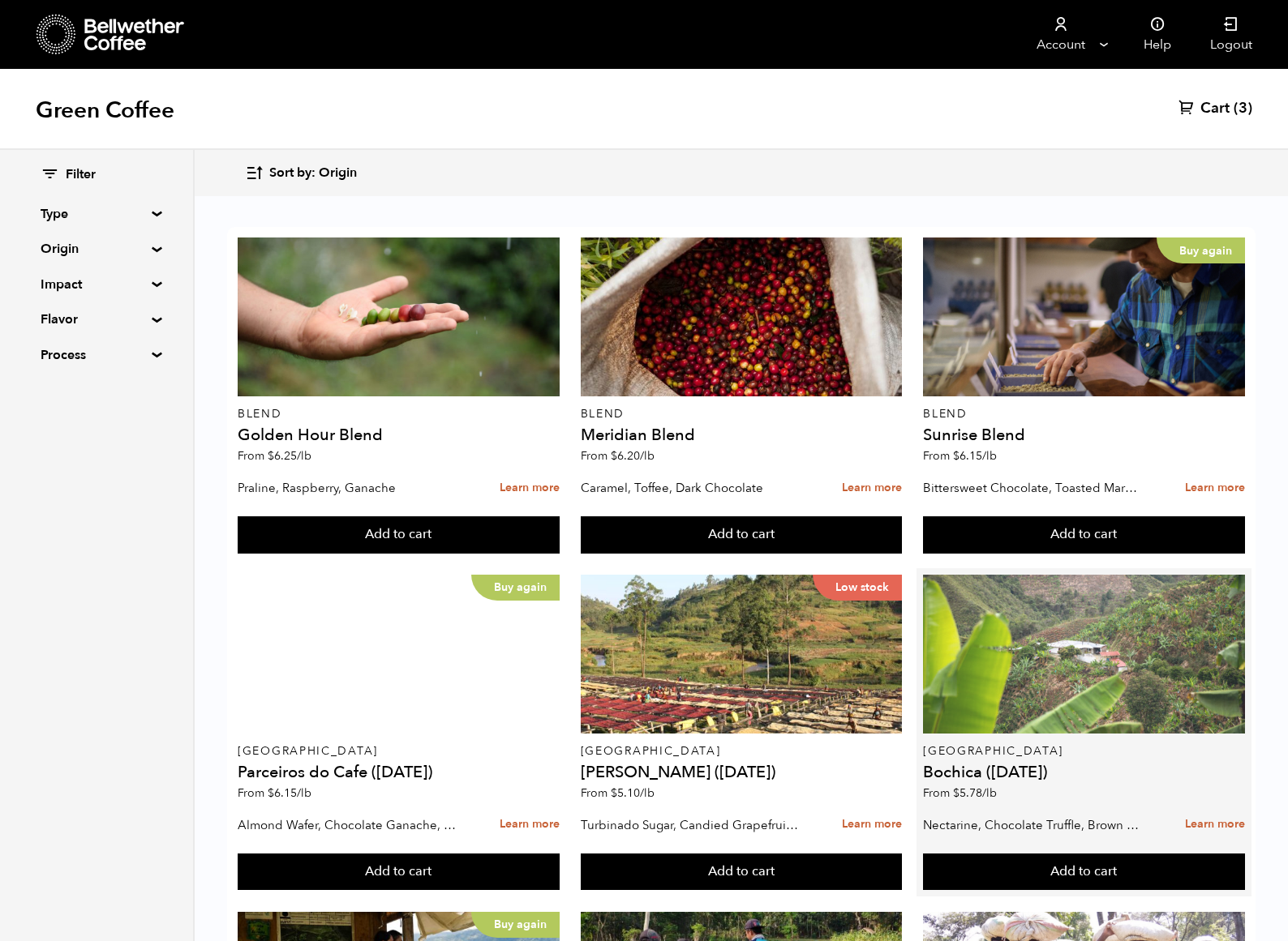
scroll to position [834, 0]
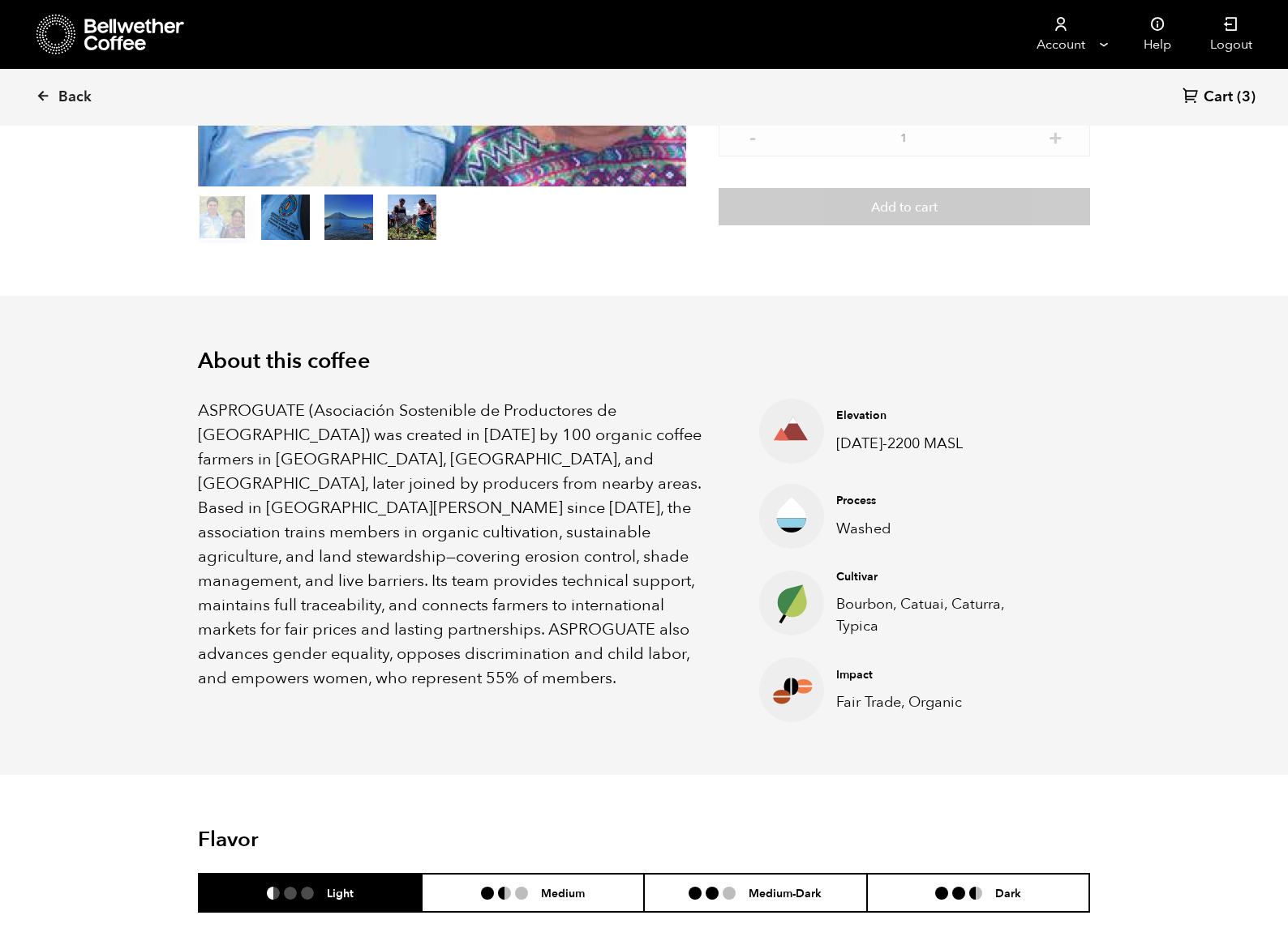
scroll to position [514, 0]
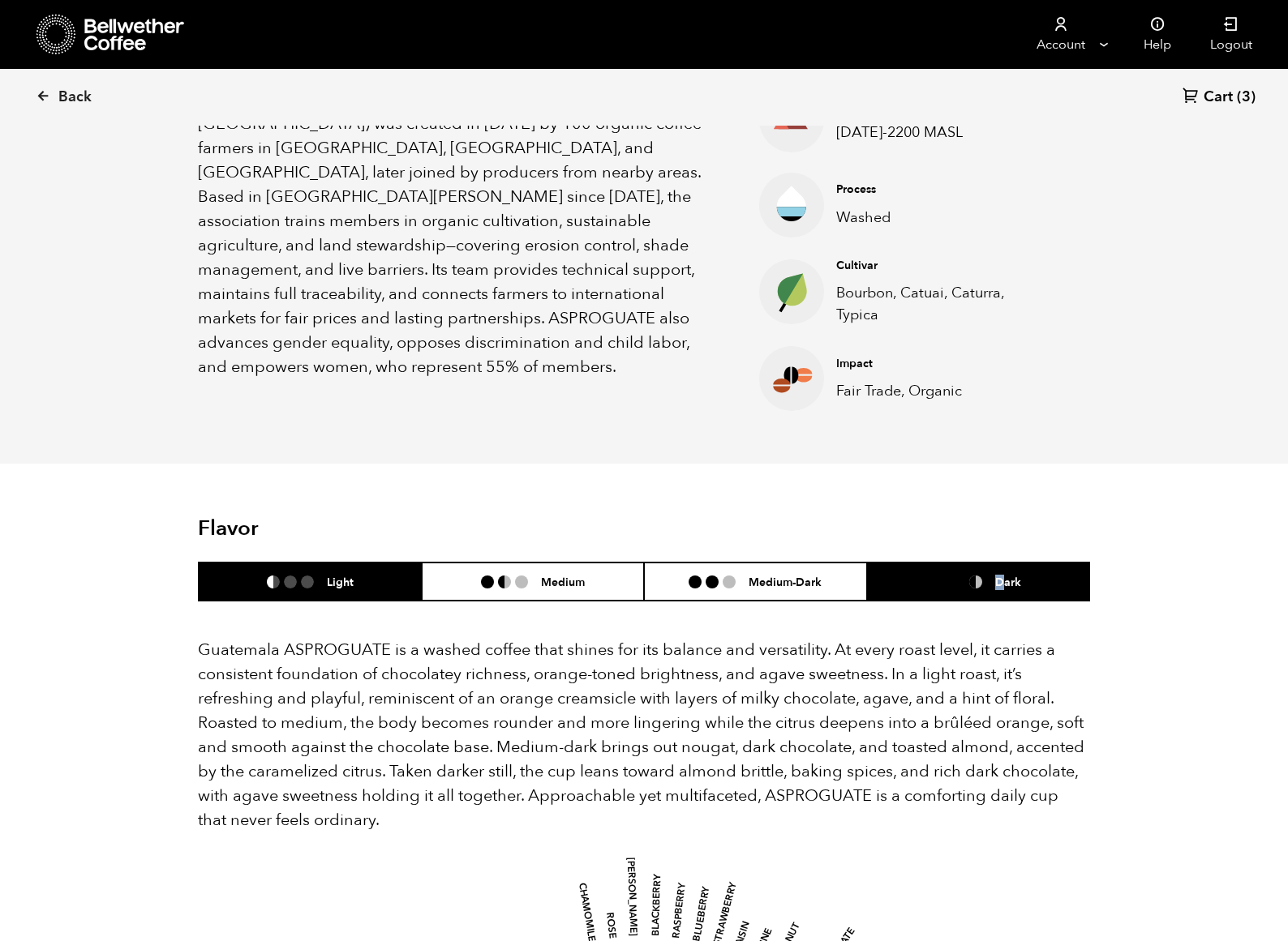
click at [1004, 575] on h6 "Dark" at bounding box center [1008, 581] width 26 height 13
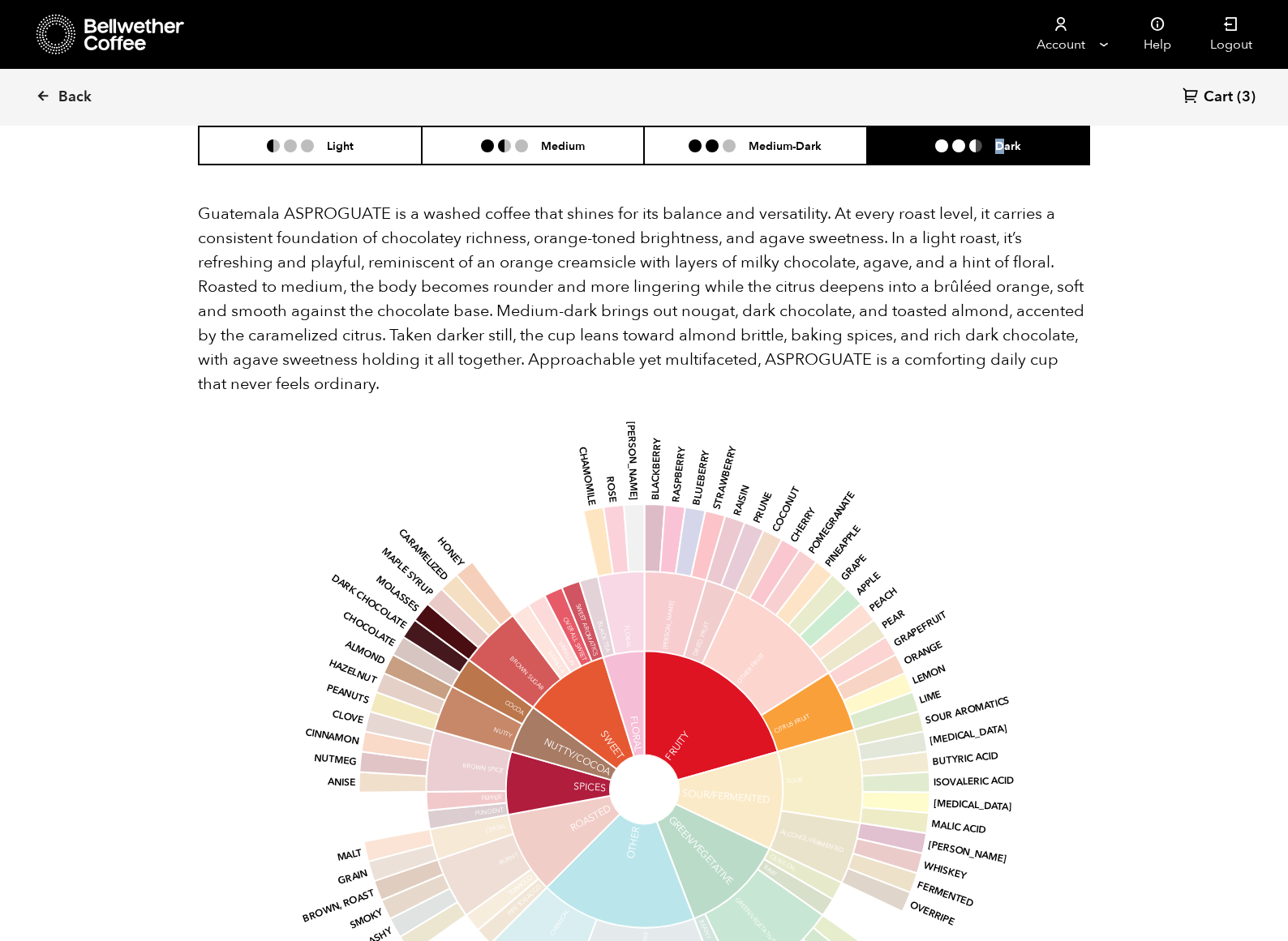
scroll to position [1040, 0]
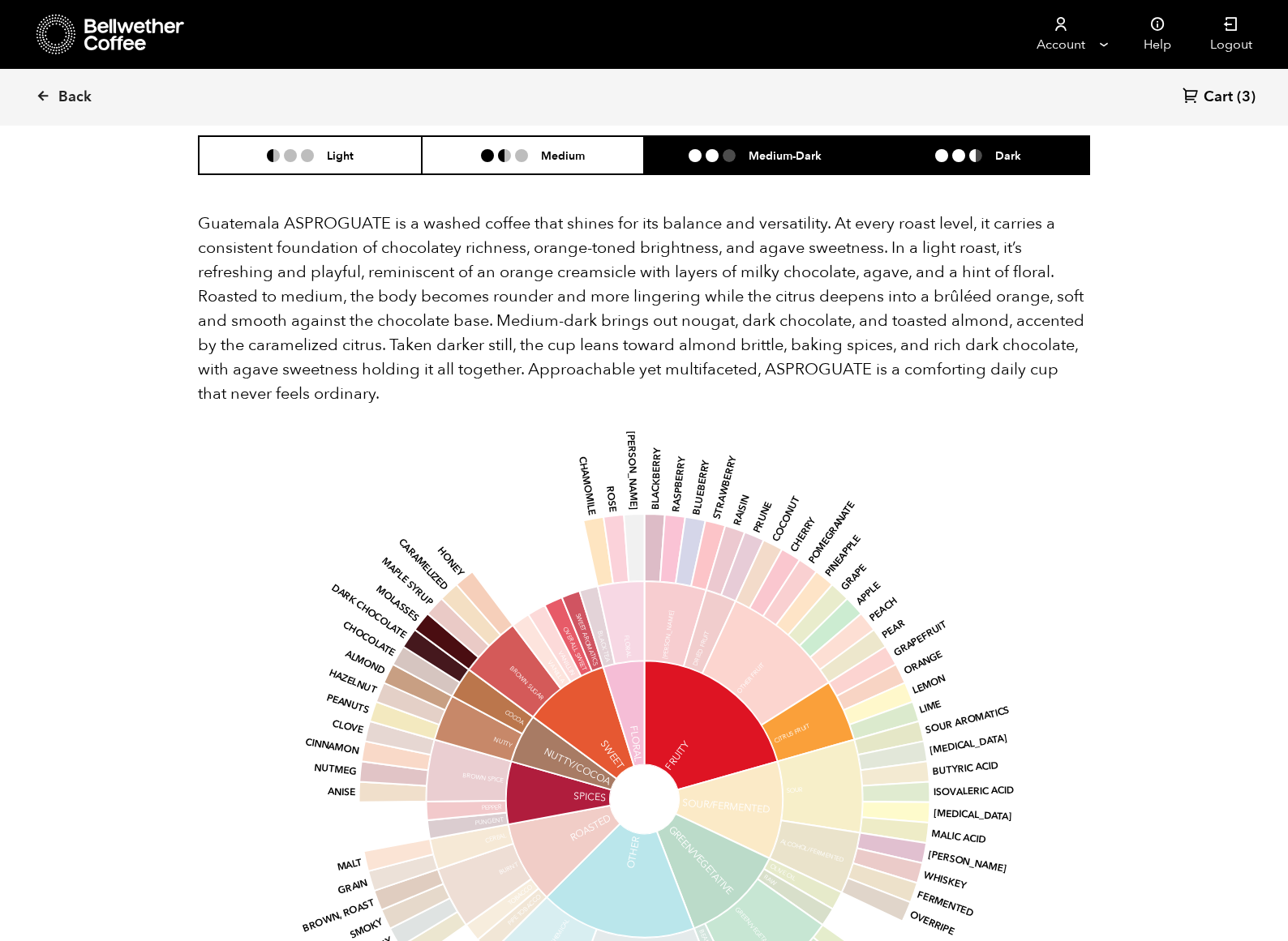
click at [782, 146] on li "Medium-Dark" at bounding box center [755, 155] width 223 height 38
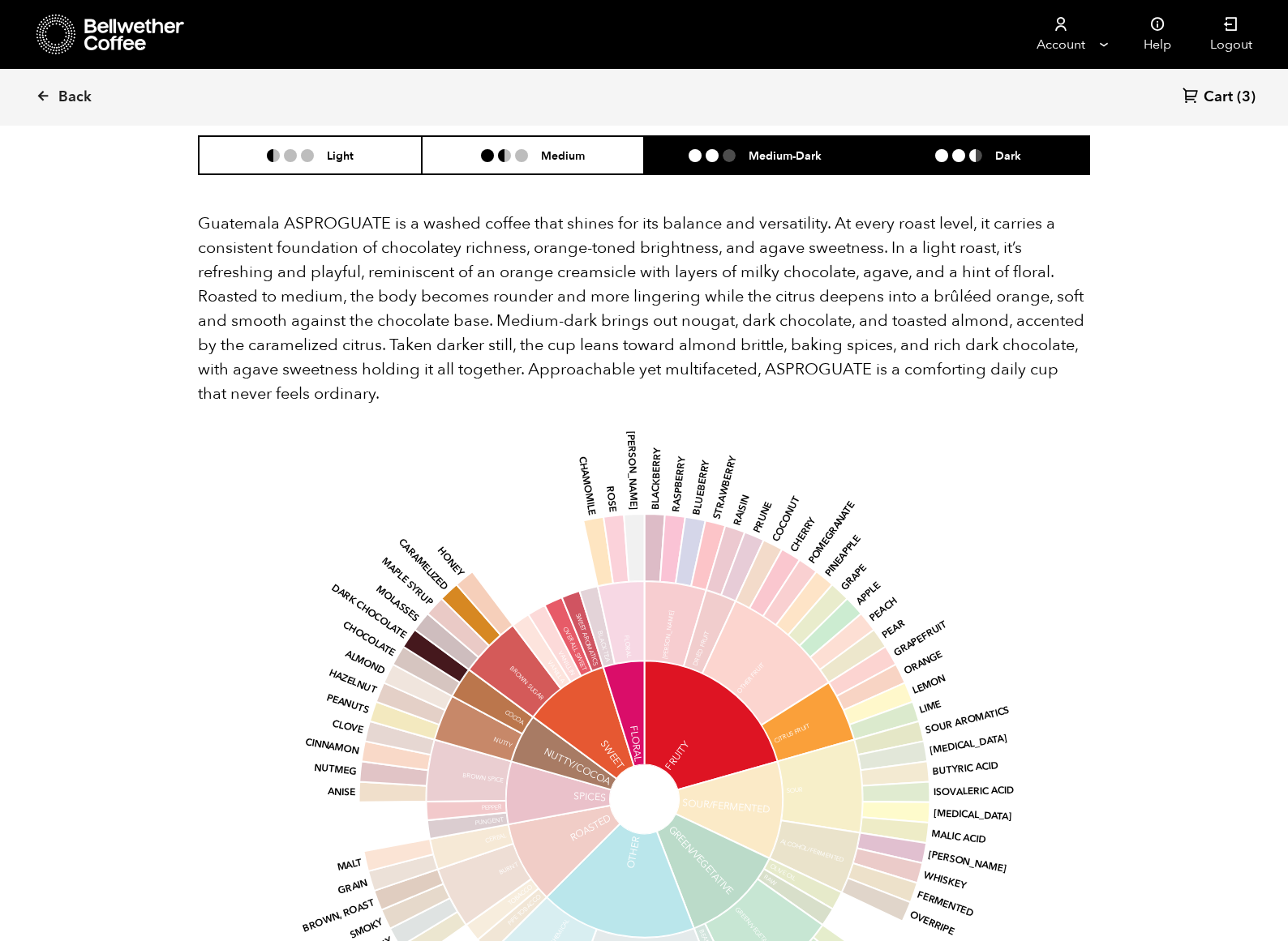
click at [914, 153] on li "Dark" at bounding box center [978, 155] width 223 height 38
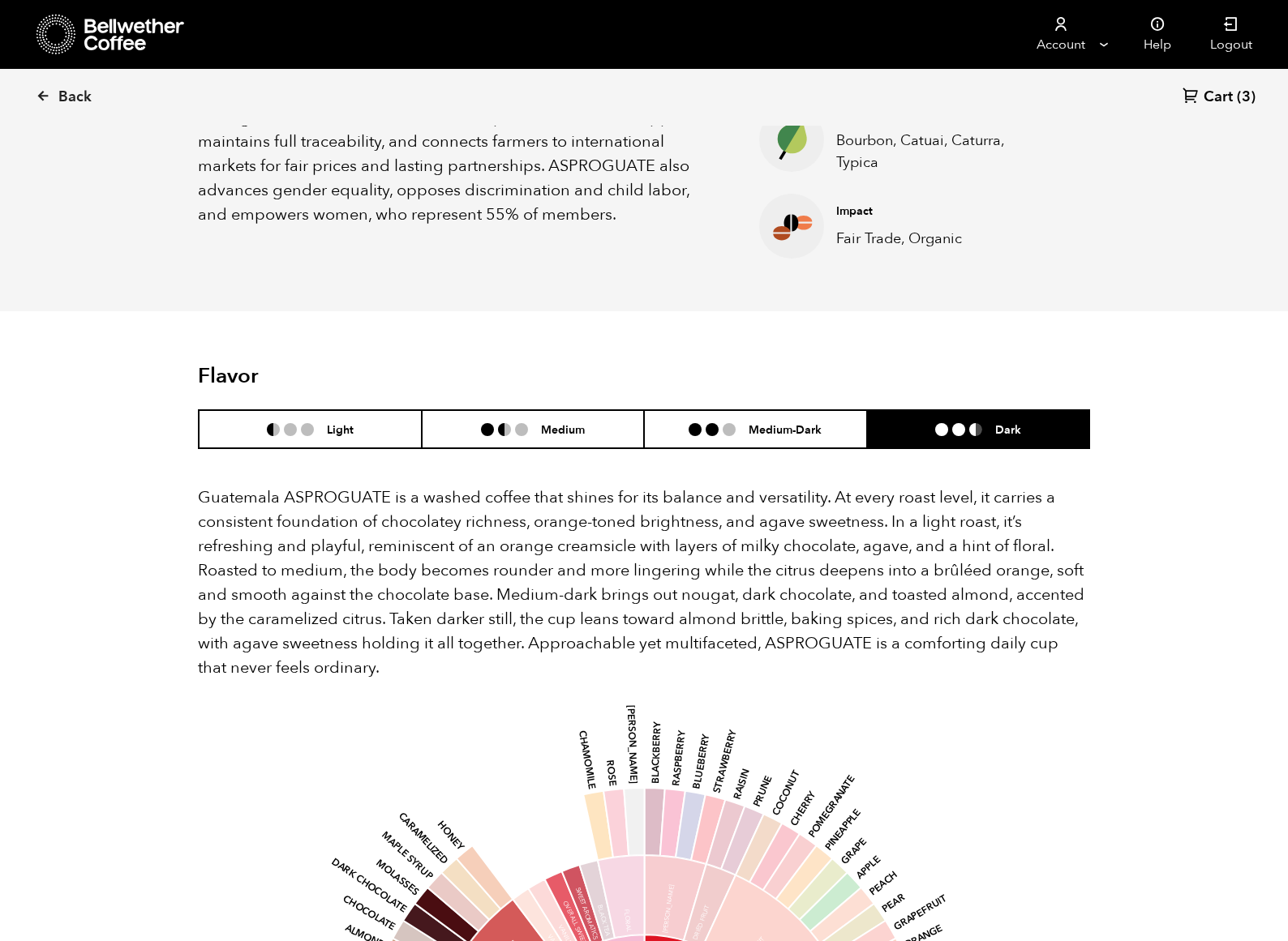
scroll to position [775, 0]
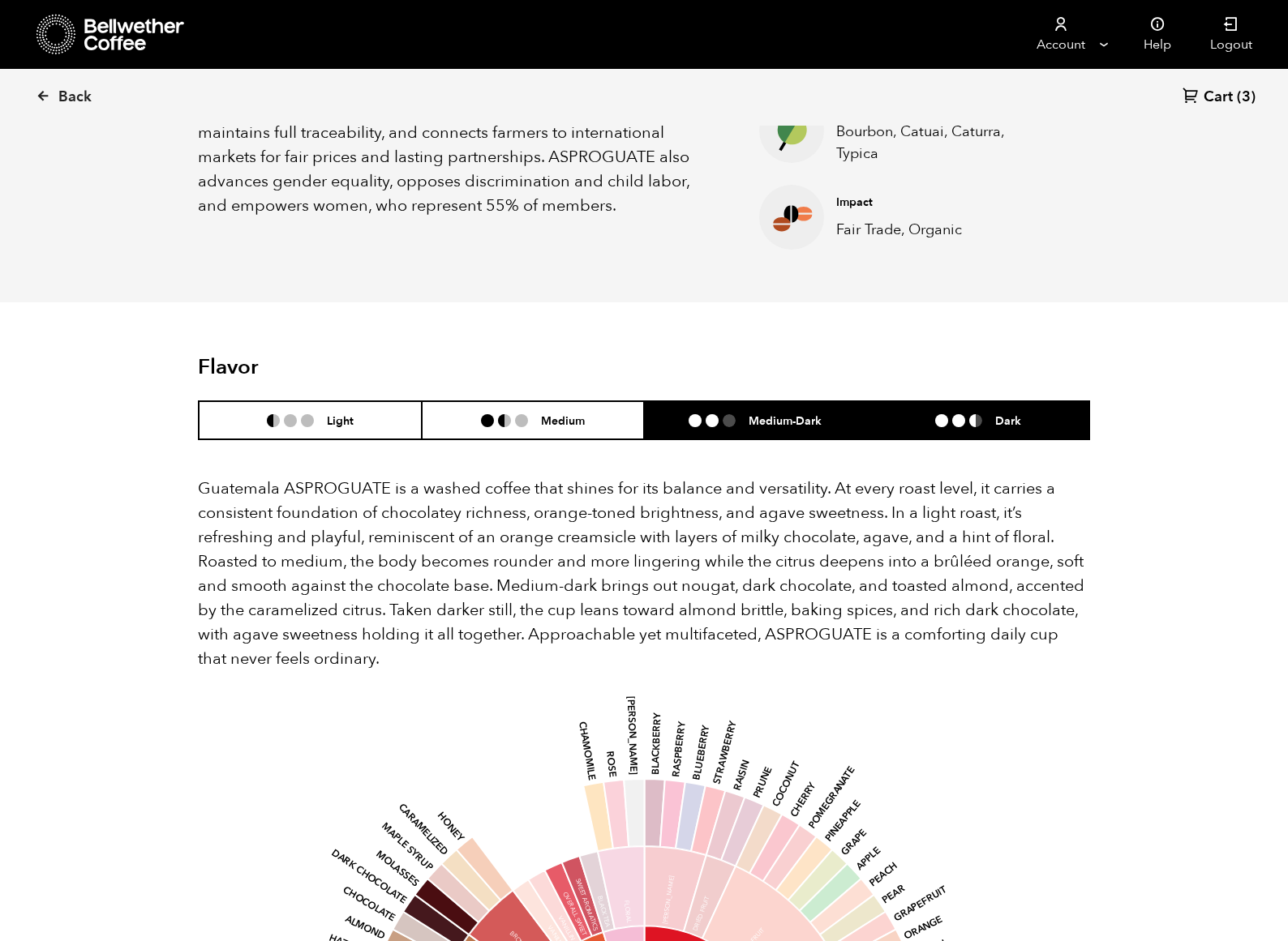
click at [808, 426] on h6 "Medium-Dark" at bounding box center [785, 420] width 73 height 13
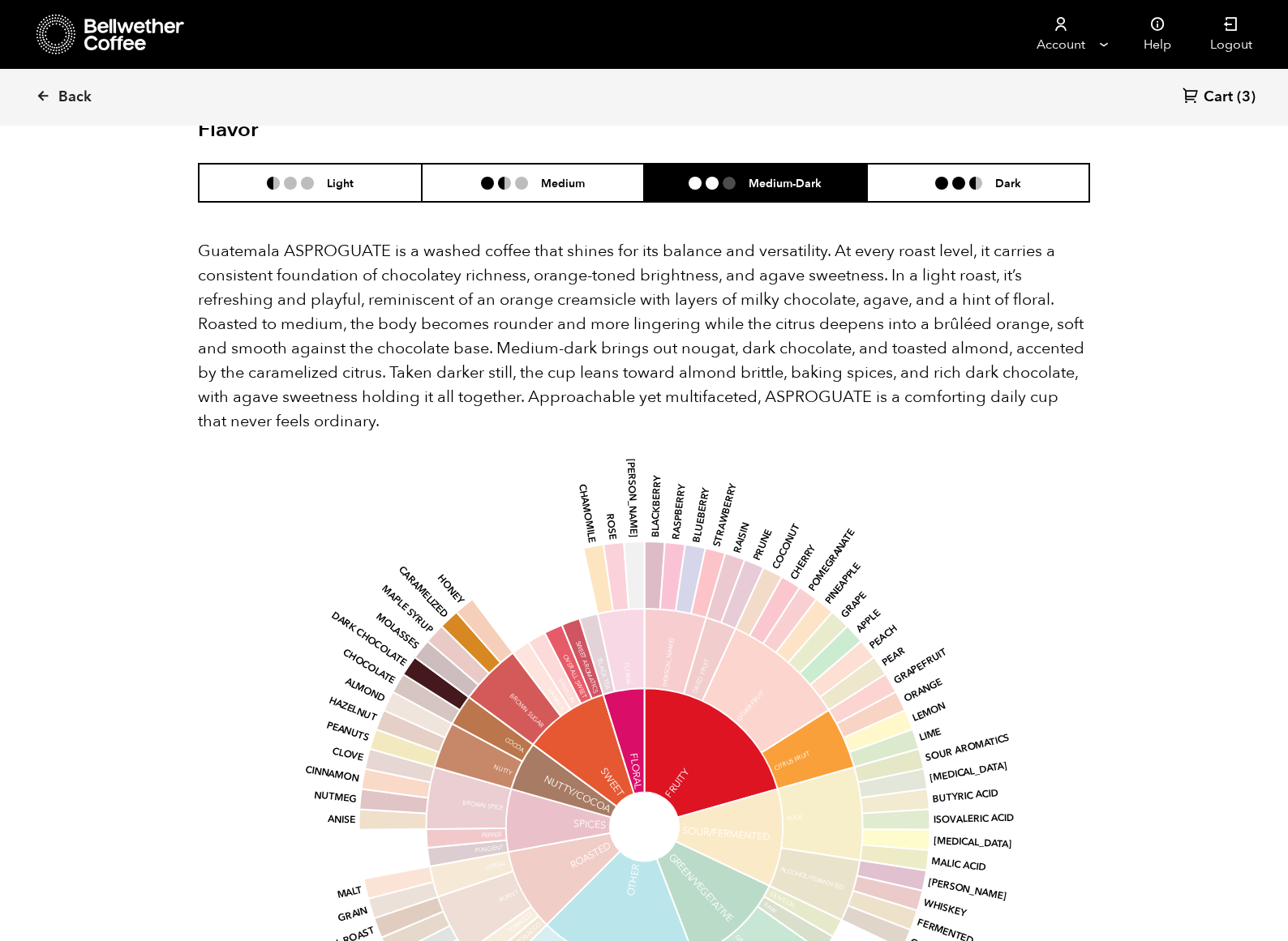
scroll to position [1010, 0]
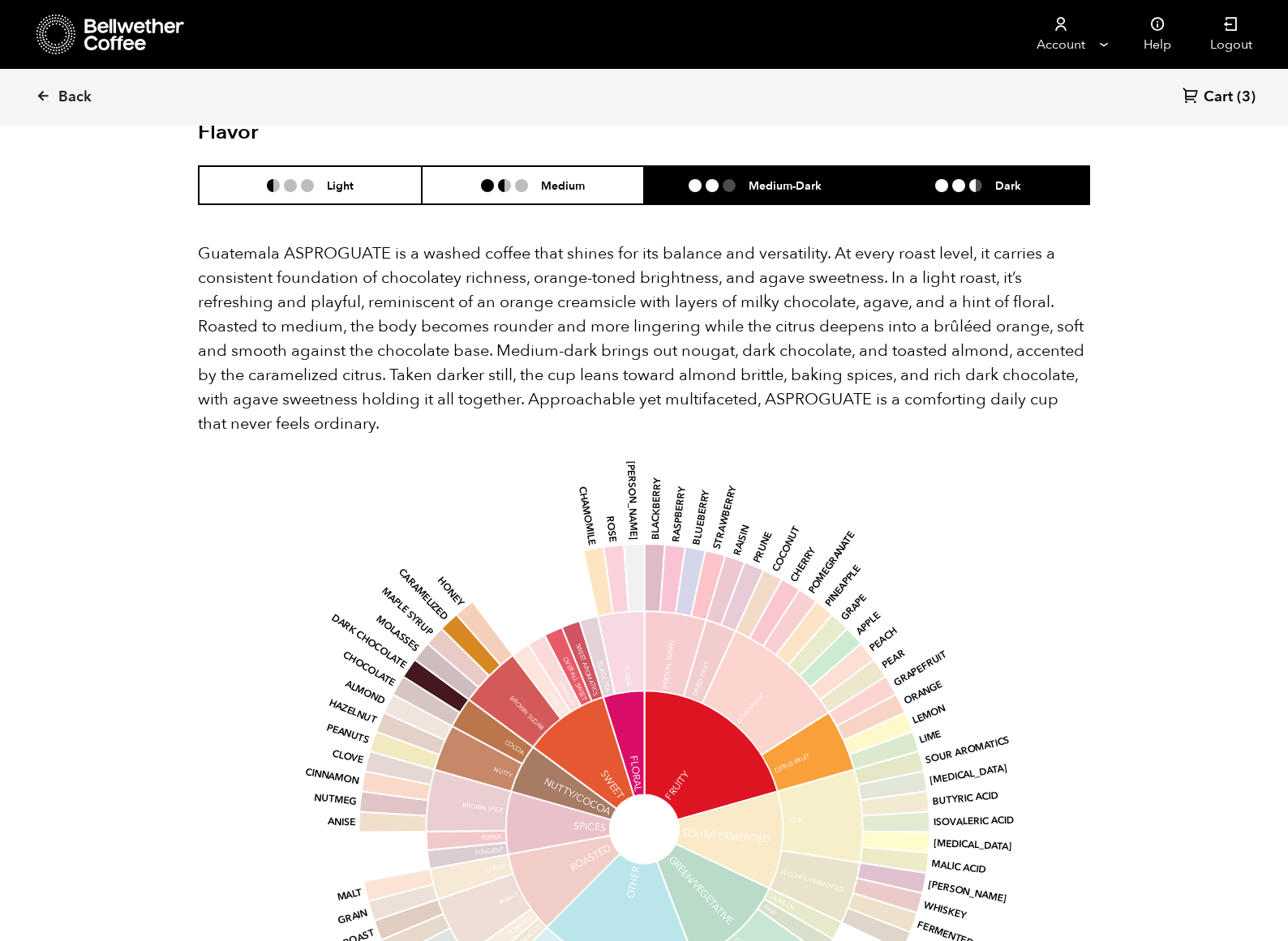
click at [941, 194] on li "Dark" at bounding box center [978, 185] width 223 height 38
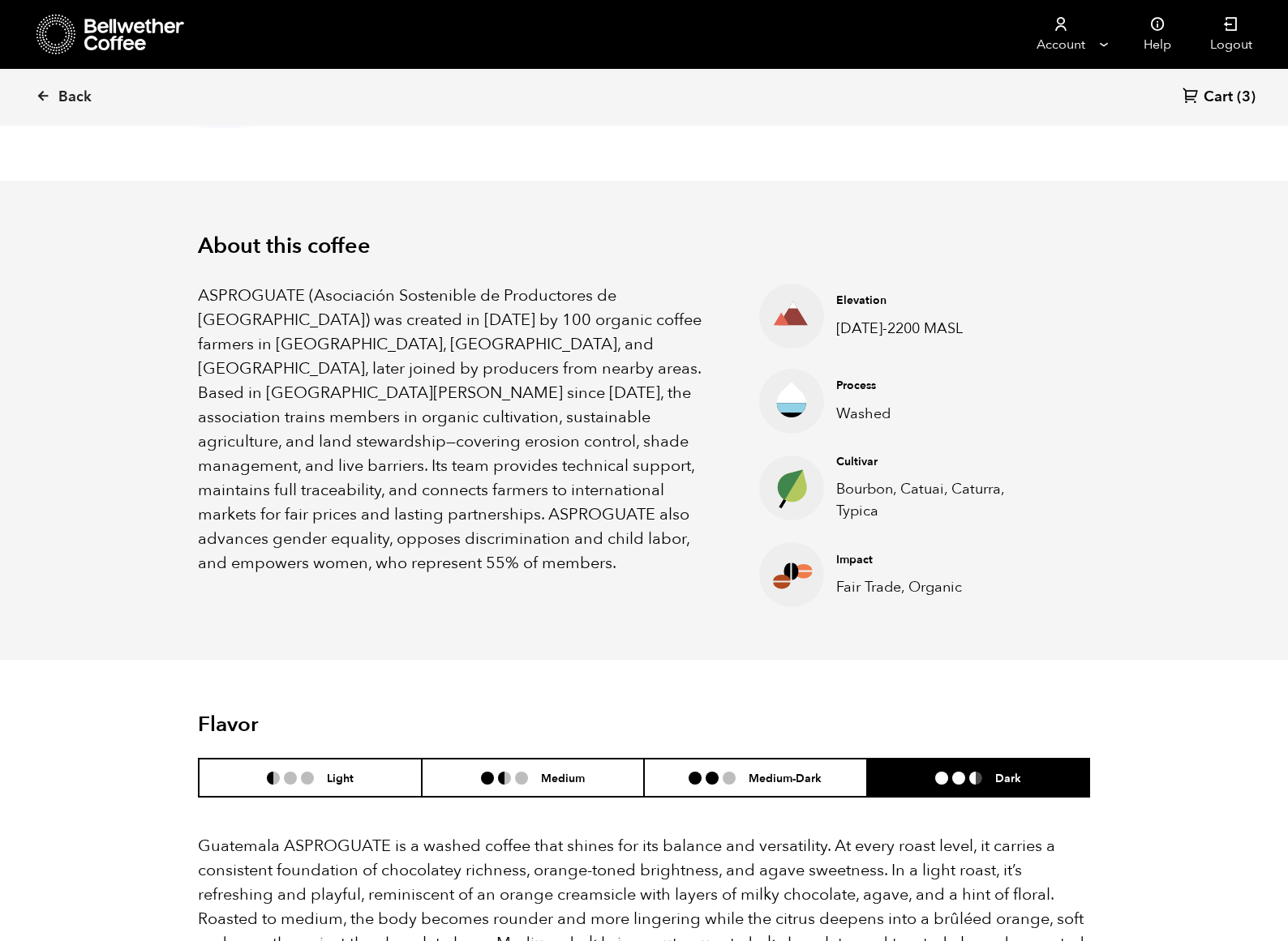
scroll to position [0, 0]
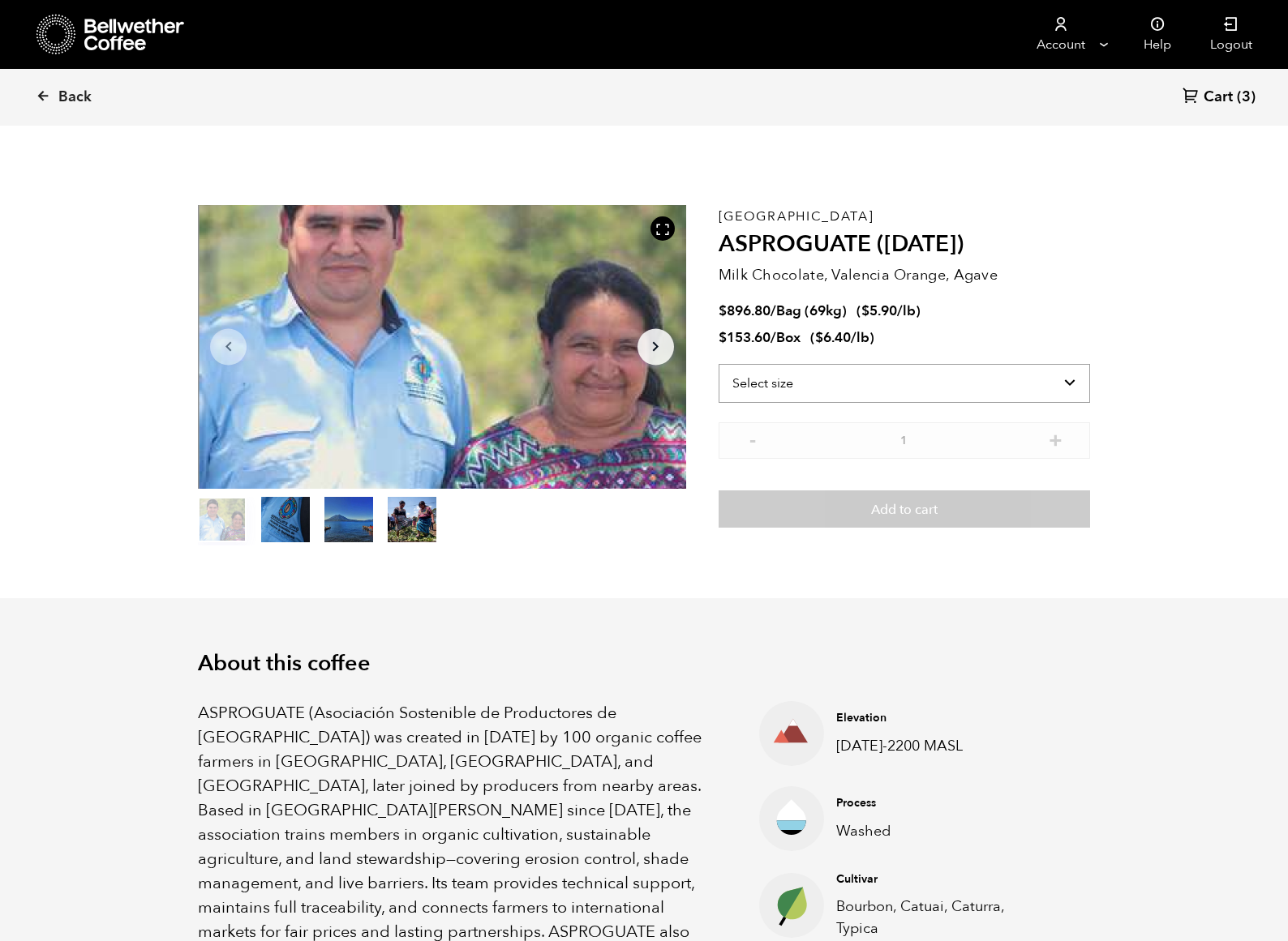
click at [851, 383] on select "Select size Bag (69kg) (152 lbs) Box (24 lbs)" at bounding box center [904, 383] width 371 height 39
click at [718, 364] on select "Select size Bag (69kg) (152 lbs) Box (24 lbs)" at bounding box center [904, 383] width 371 height 39
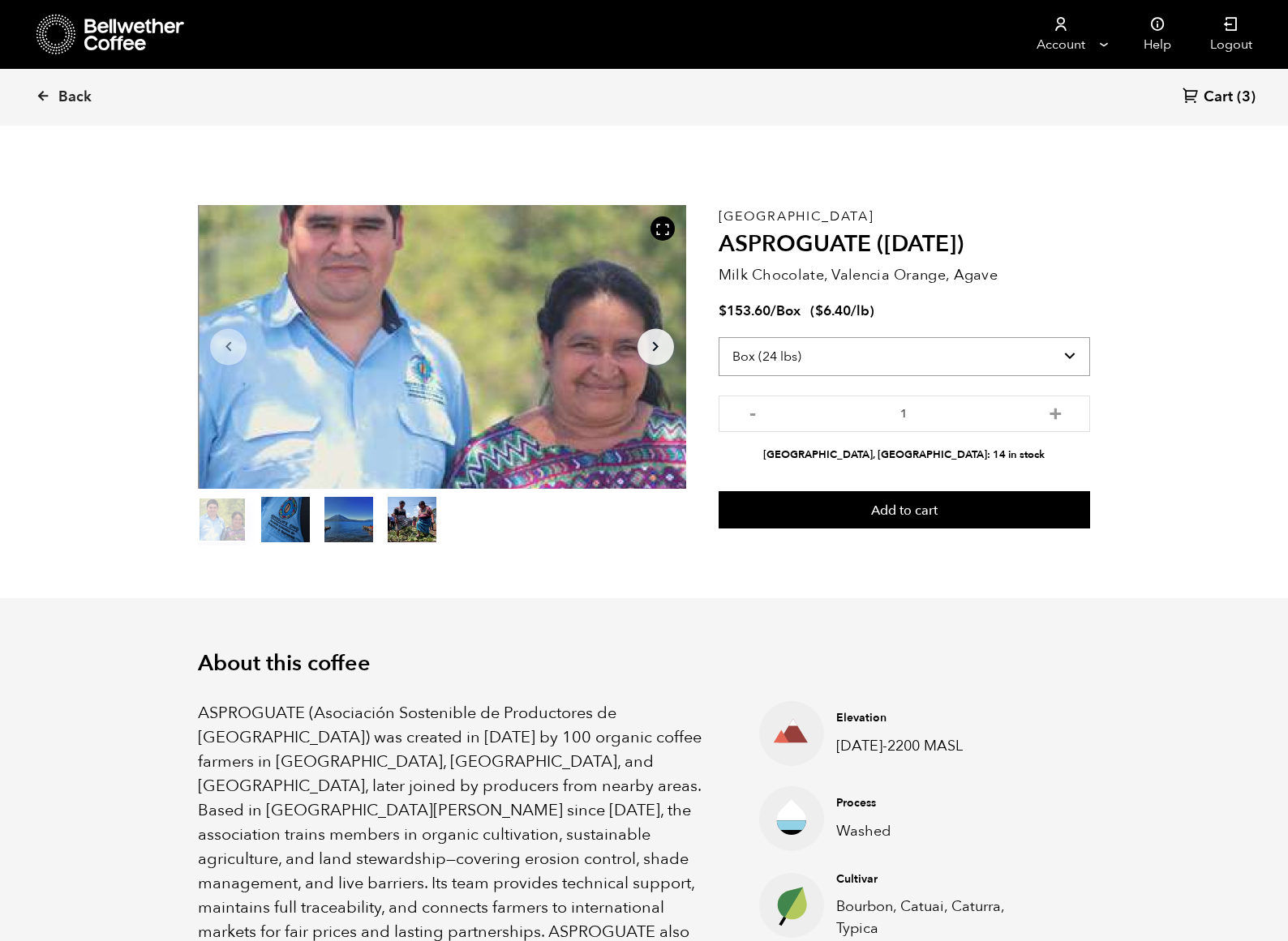
click at [830, 359] on select "Select size Bag (69kg) (152 lbs) Box (24 lbs)" at bounding box center [904, 357] width 371 height 39
select select "bag-2"
click at [718, 337] on select "Select size Bag (69kg) (152 lbs) Box (24 lbs)" at bounding box center [904, 357] width 371 height 39
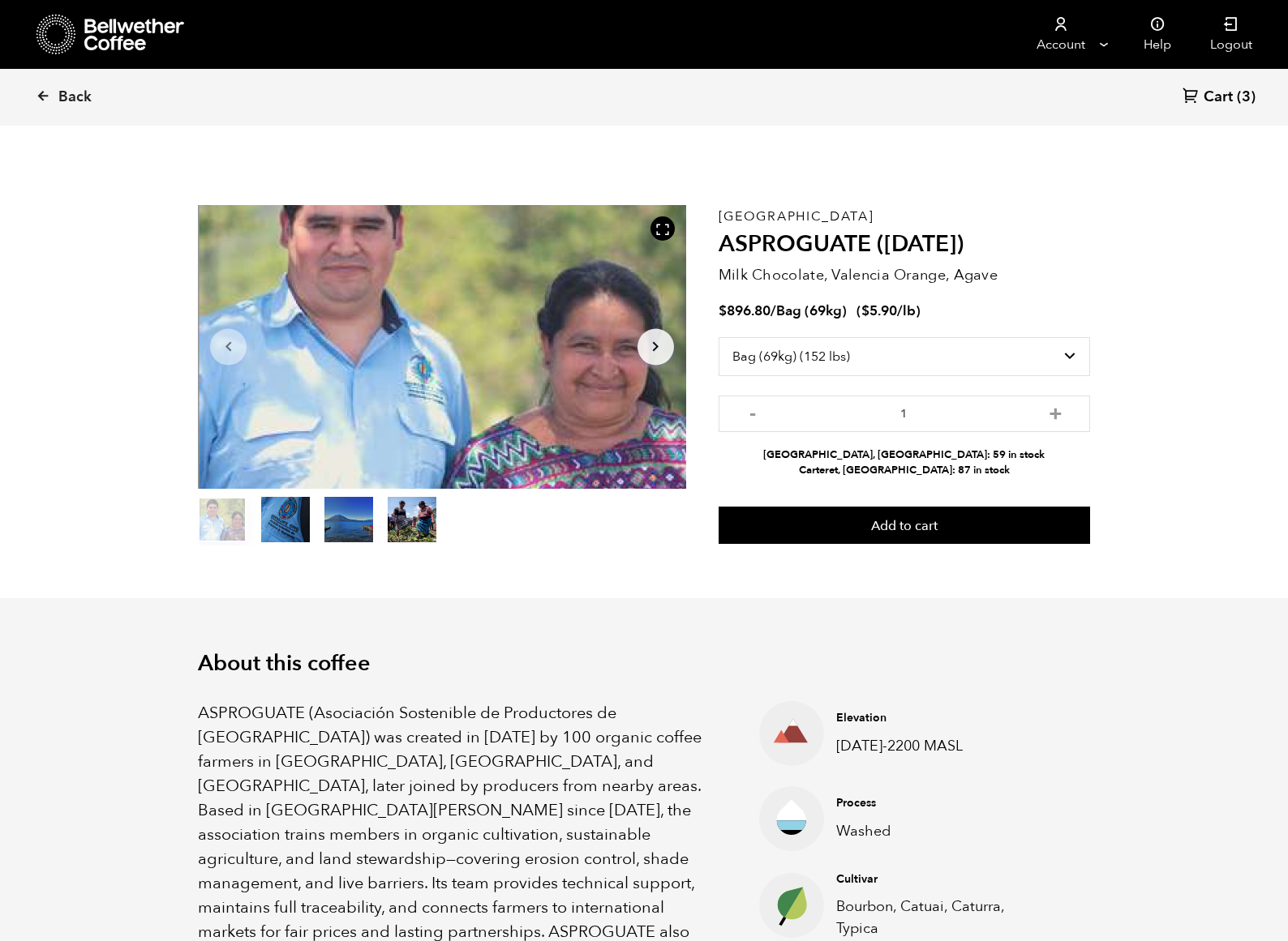
click at [1235, 101] on link "Cart (3)" at bounding box center [1218, 98] width 73 height 22
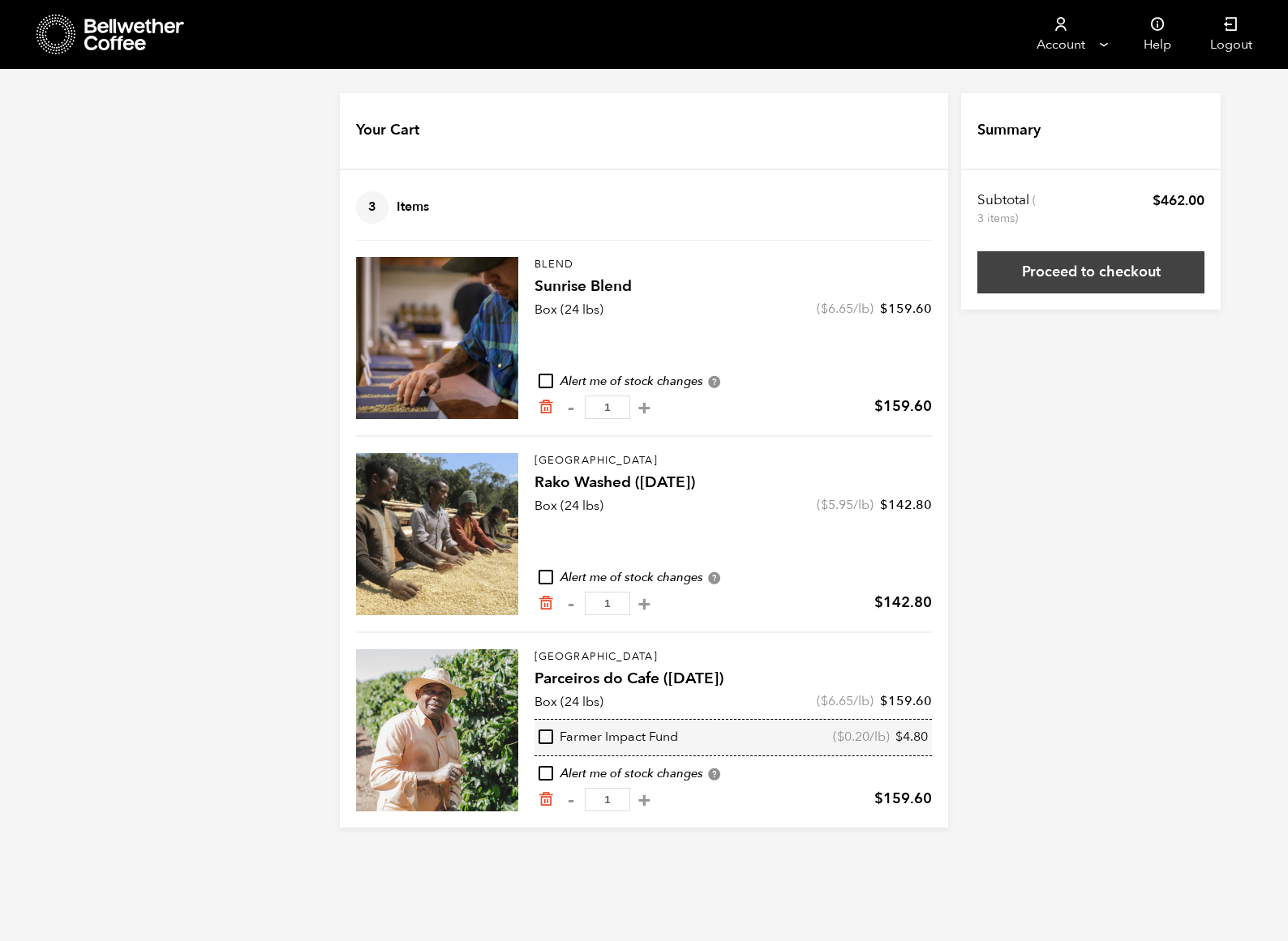
click at [1028, 260] on link "Proceed to checkout" at bounding box center [1091, 272] width 227 height 42
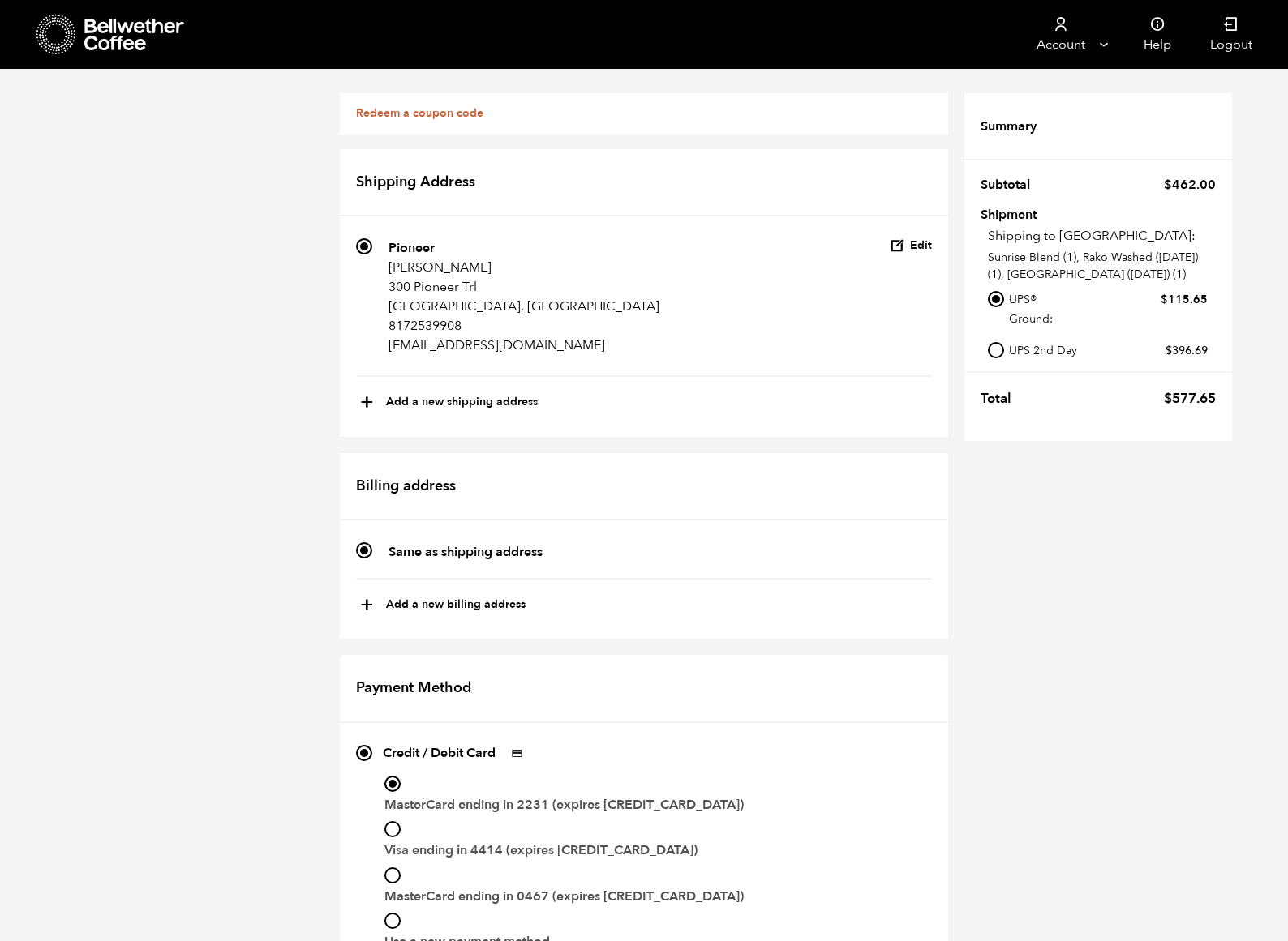
scroll to position [526, 0]
click at [395, 867] on input "MasterCard ending in 0467 (expires [CREDIT_CARD_DATA])" at bounding box center [392, 875] width 16 height 16
radio input "true"
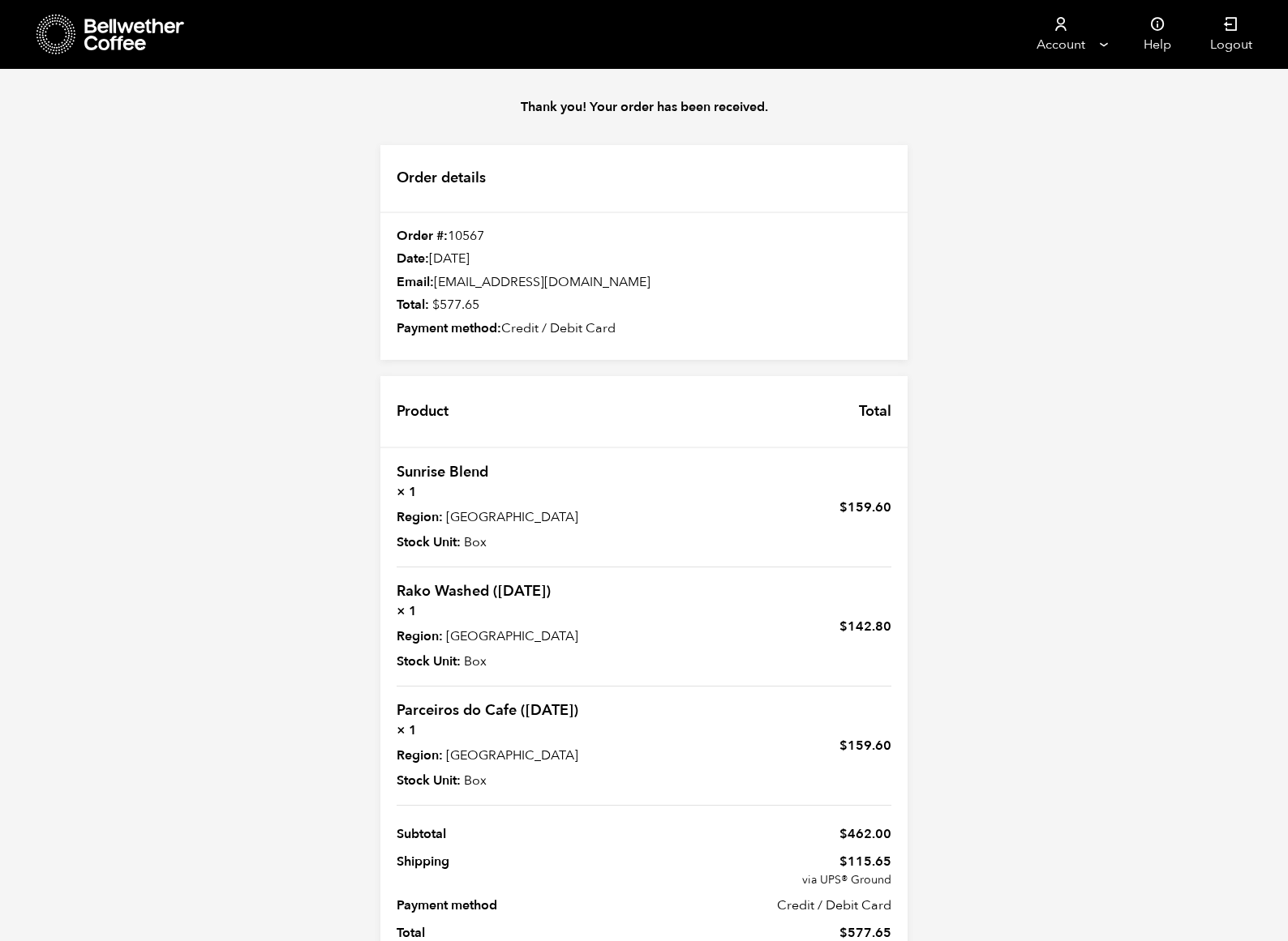
scroll to position [66, 0]
